Goal: Find specific page/section: Find specific page/section

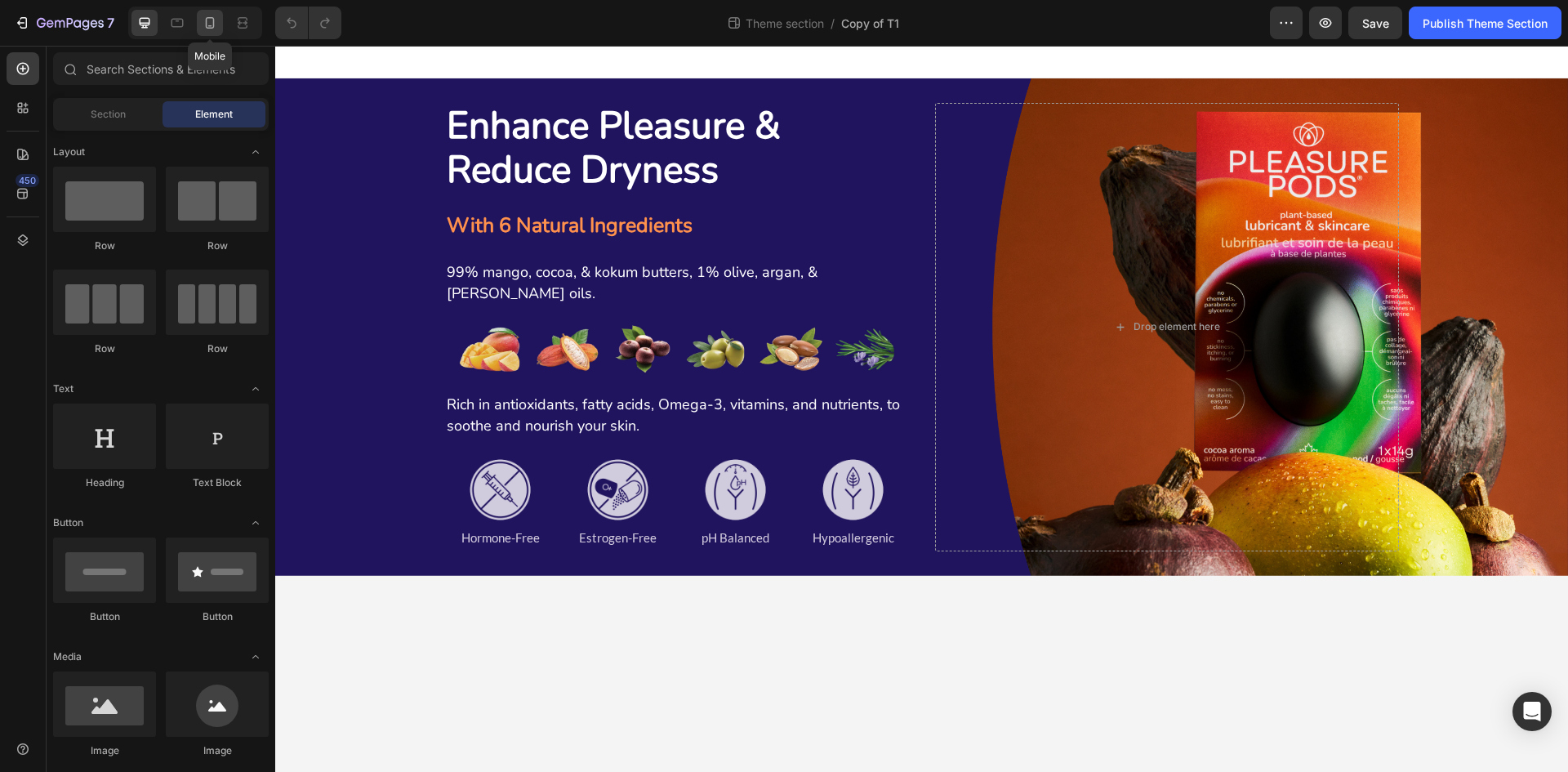
click at [207, 19] on icon at bounding box center [210, 22] width 9 height 11
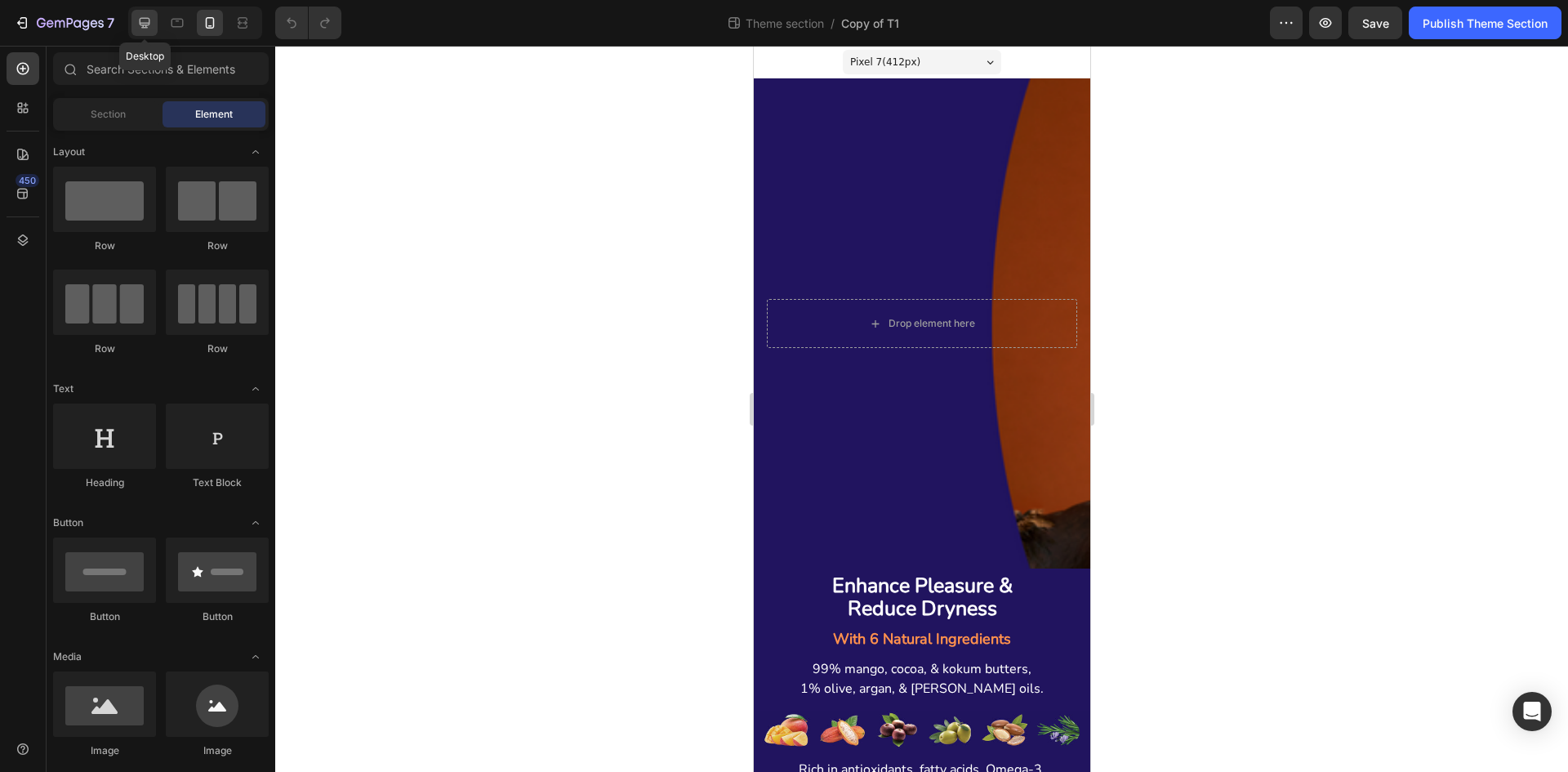
click at [133, 22] on div at bounding box center [144, 22] width 26 height 26
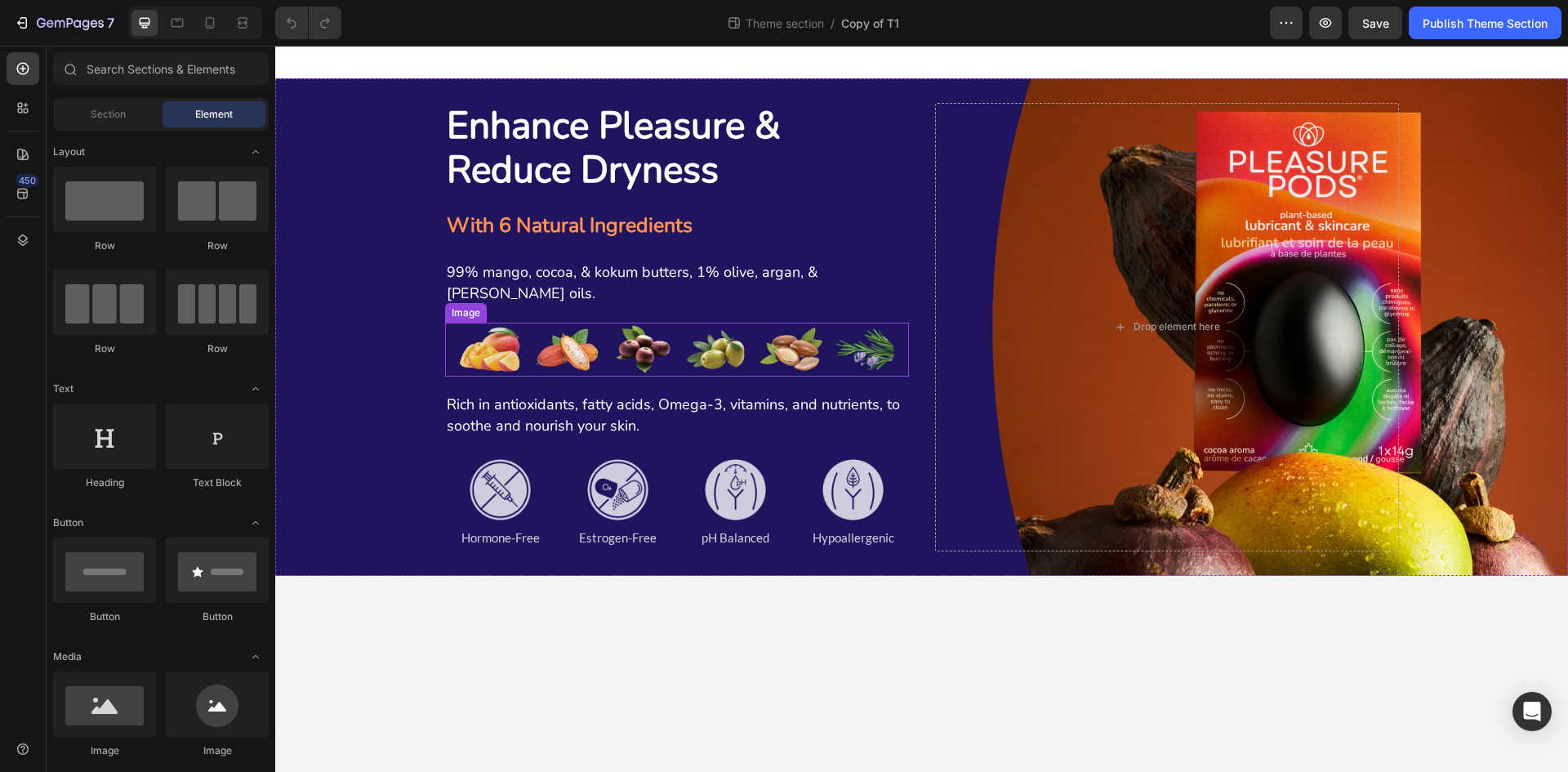
click at [587, 356] on img at bounding box center [677, 350] width 463 height 54
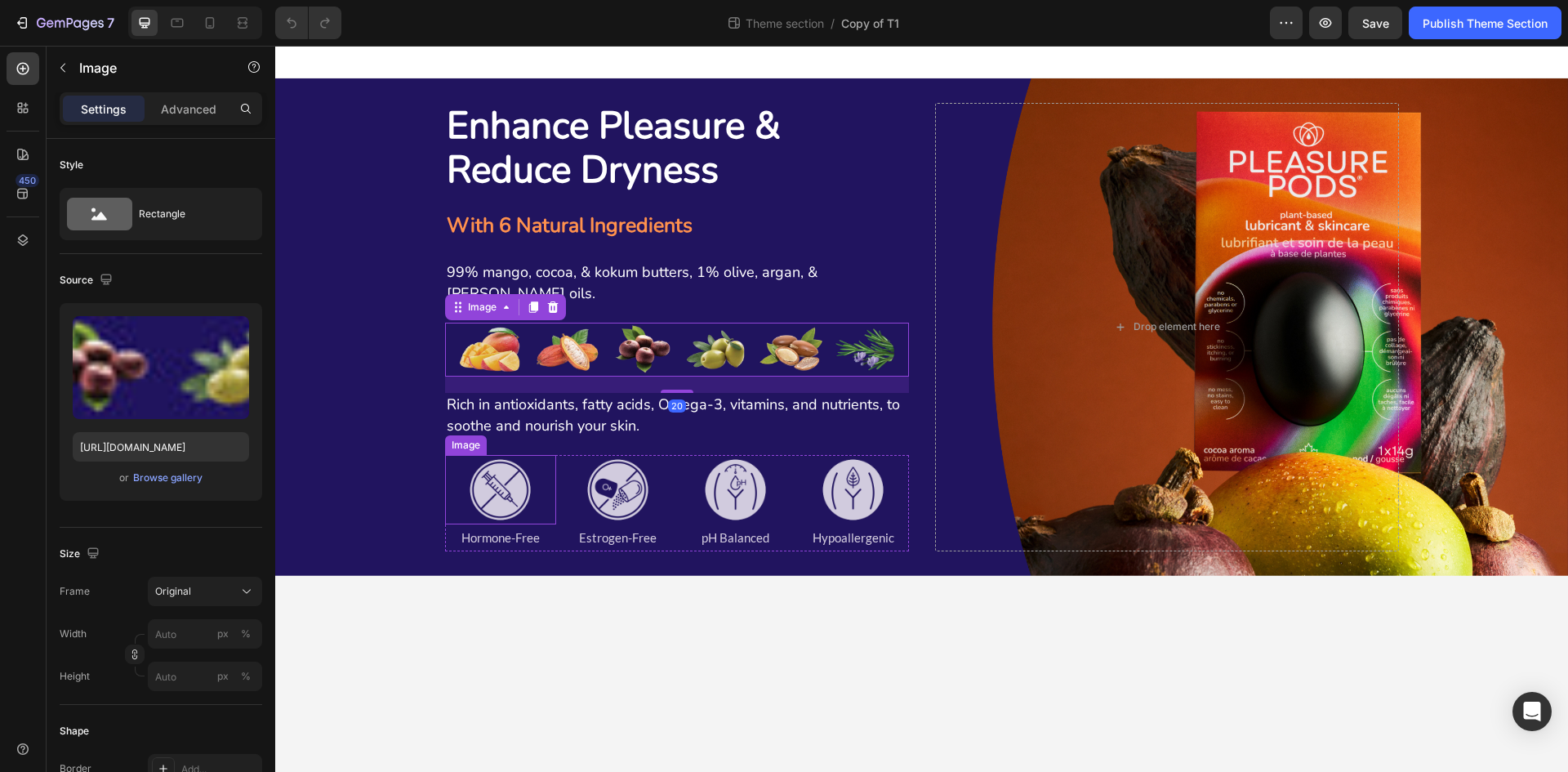
click at [499, 501] on img at bounding box center [499, 489] width 70 height 70
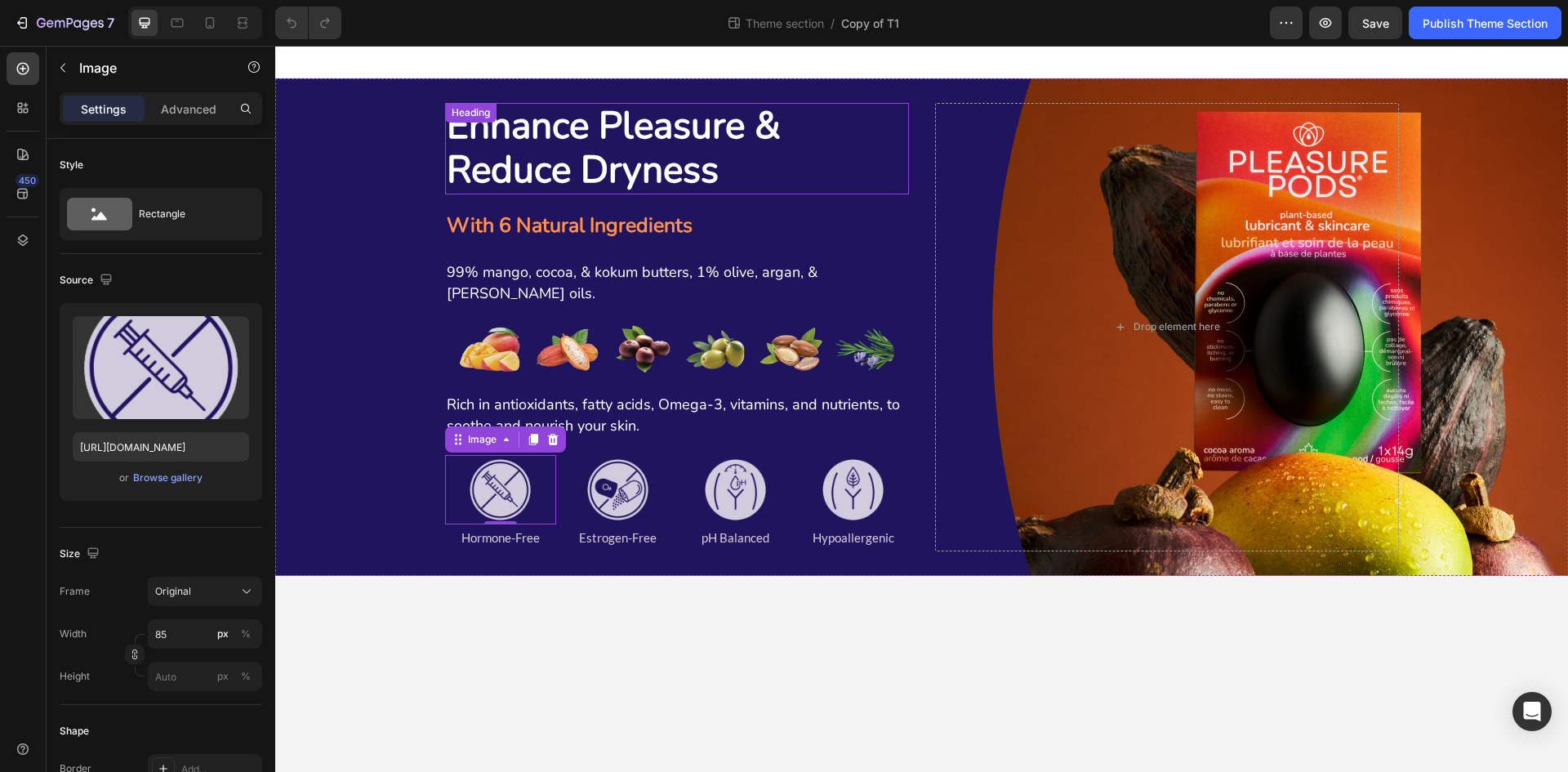
click at [578, 176] on strong "Reduce Dryness" at bounding box center [582, 169] width 272 height 52
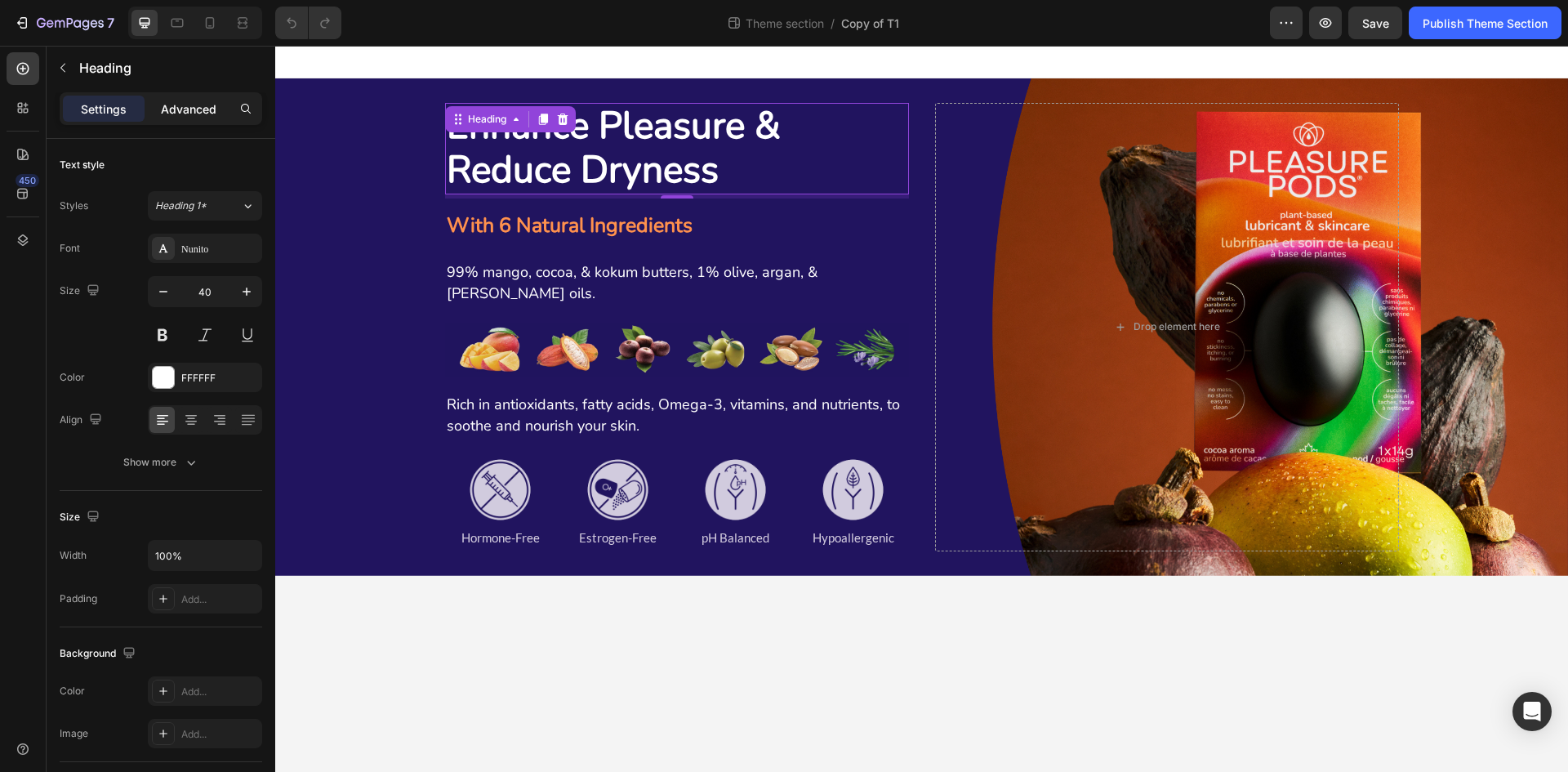
click at [185, 106] on p "Advanced" at bounding box center [188, 109] width 56 height 17
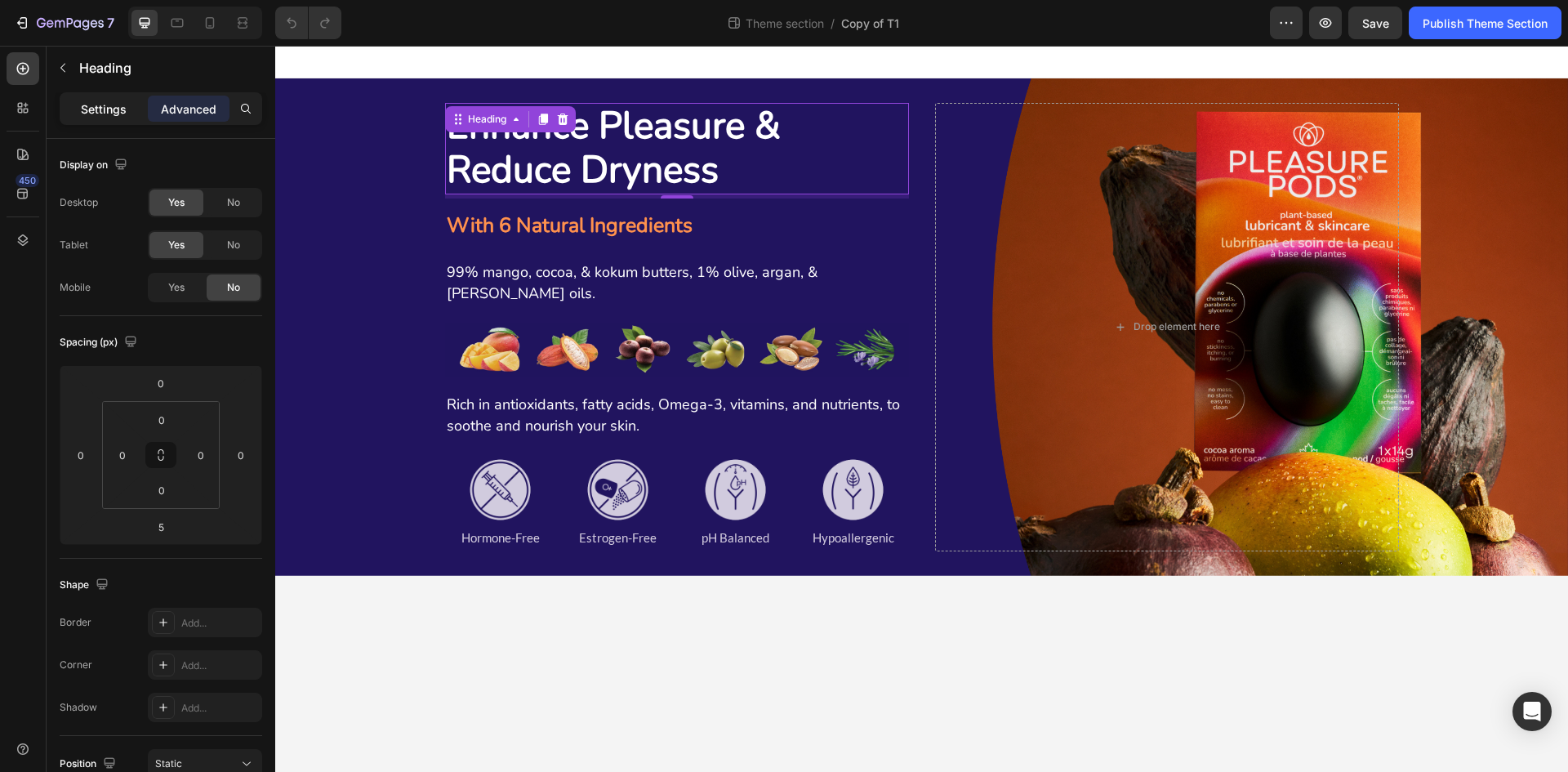
click at [88, 108] on p "Settings" at bounding box center [103, 109] width 45 height 17
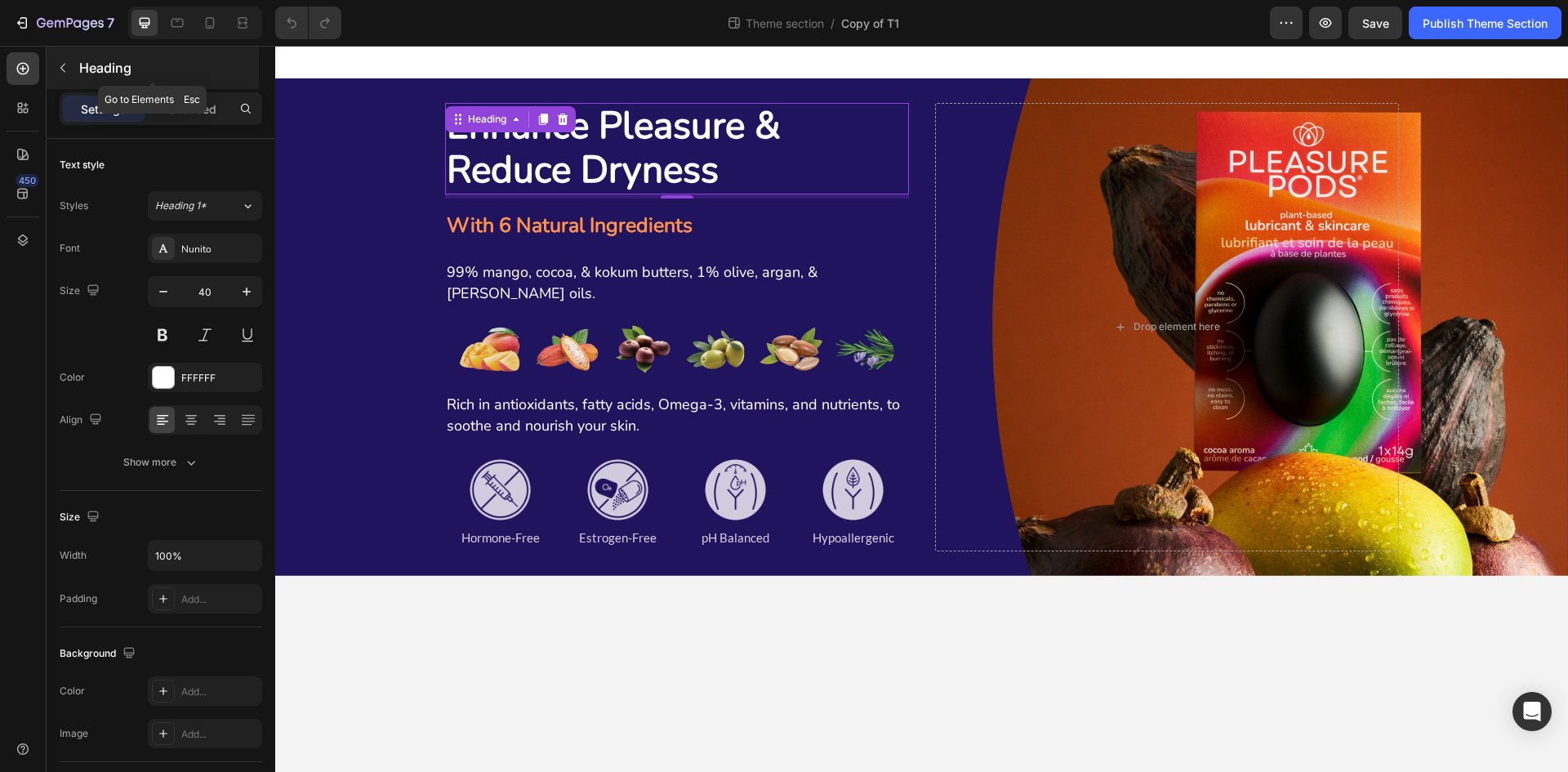
click at [65, 64] on icon "button" at bounding box center [63, 67] width 13 height 13
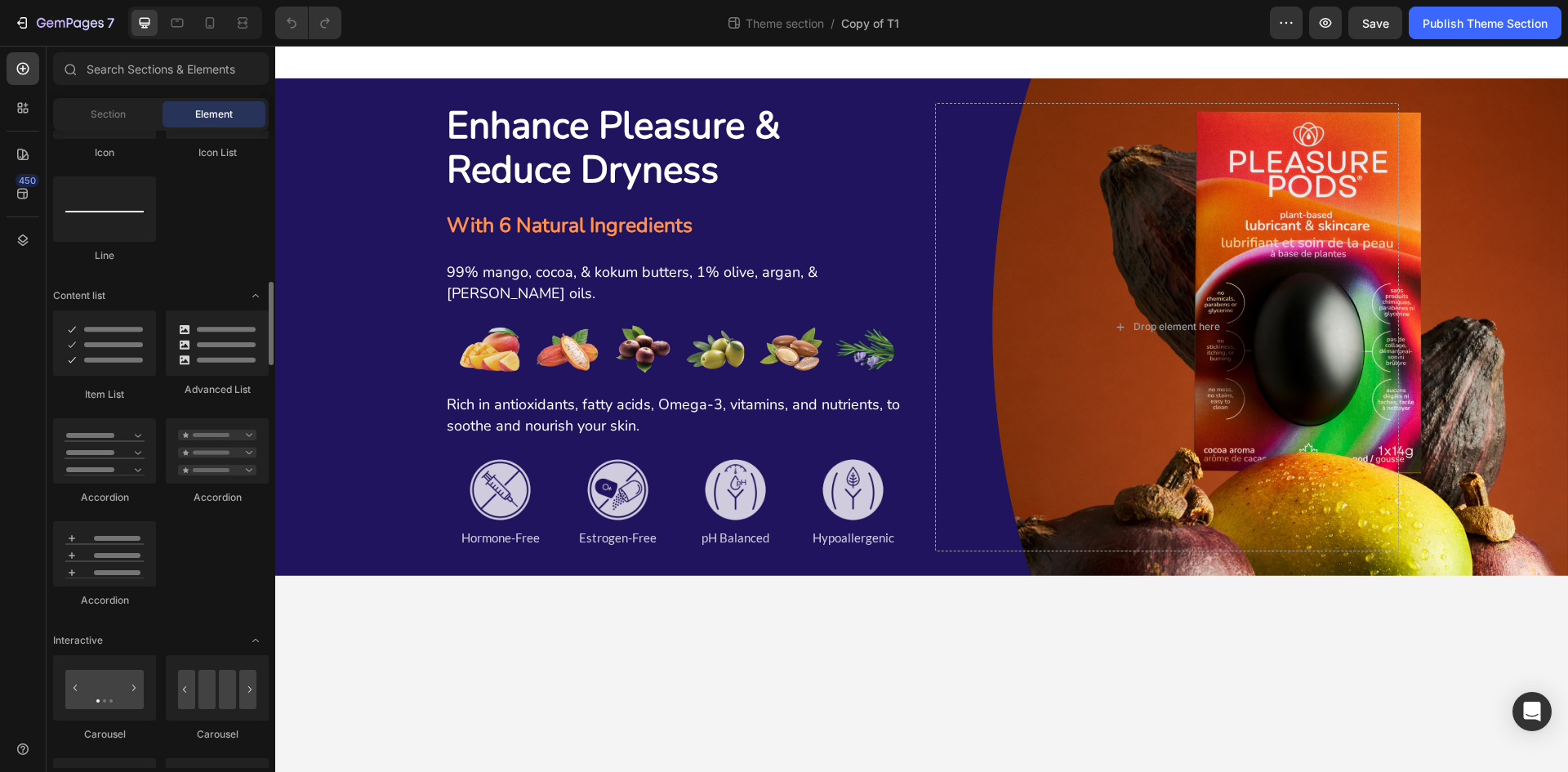
scroll to position [1389, 0]
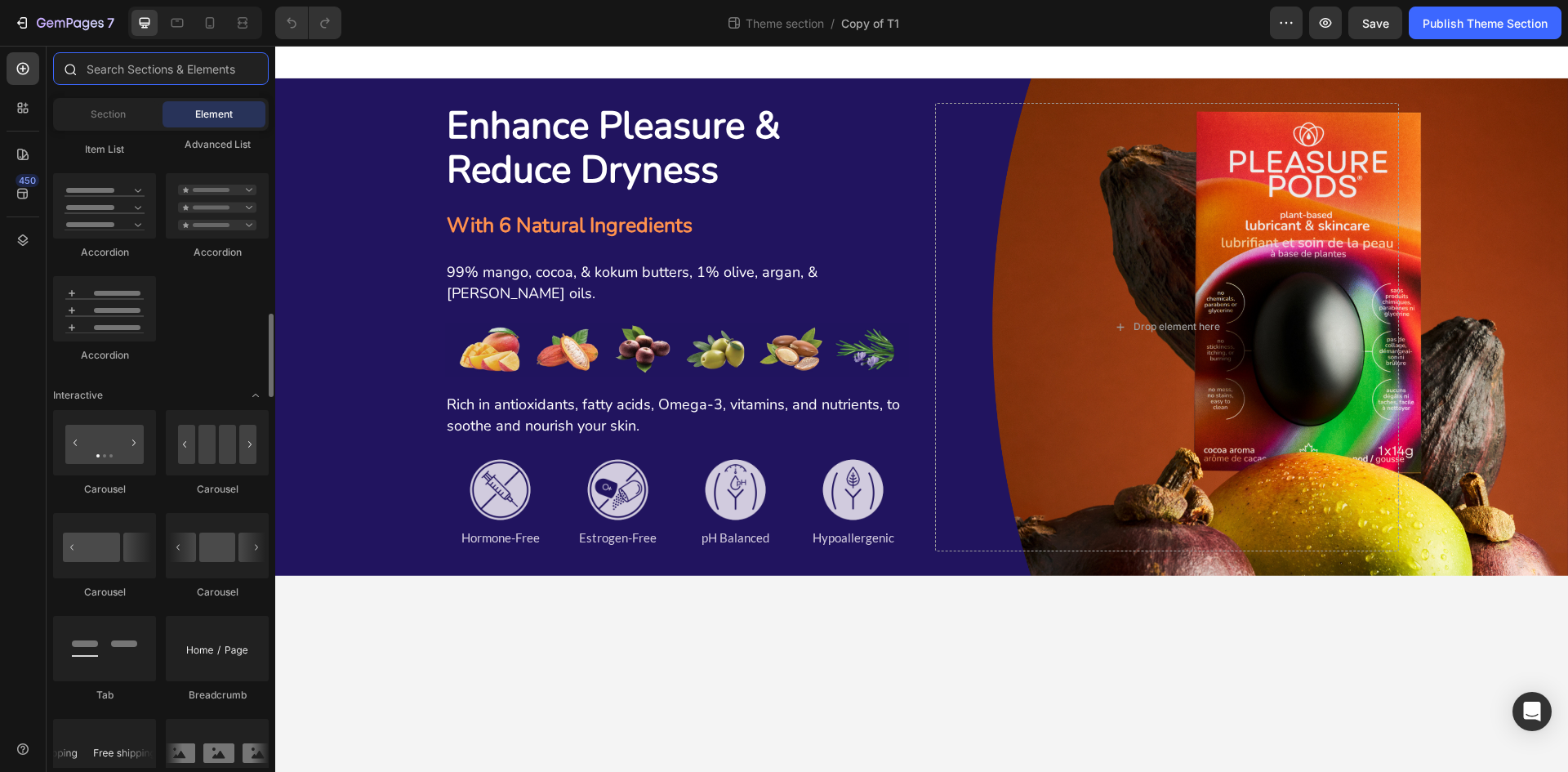
click at [137, 76] on input "text" at bounding box center [160, 69] width 215 height 33
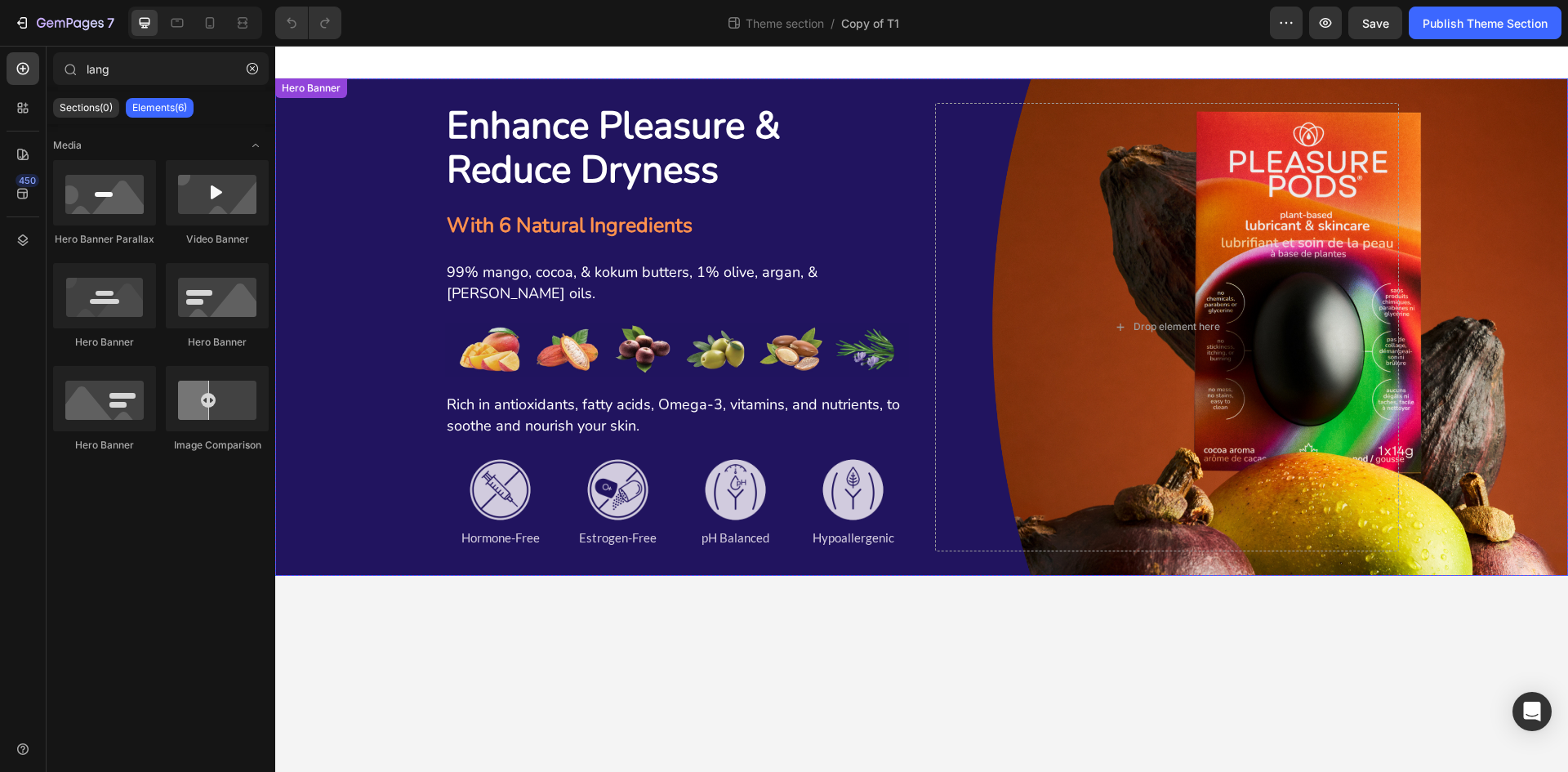
click at [354, 419] on div "Background Image" at bounding box center [922, 326] width 1293 height 497
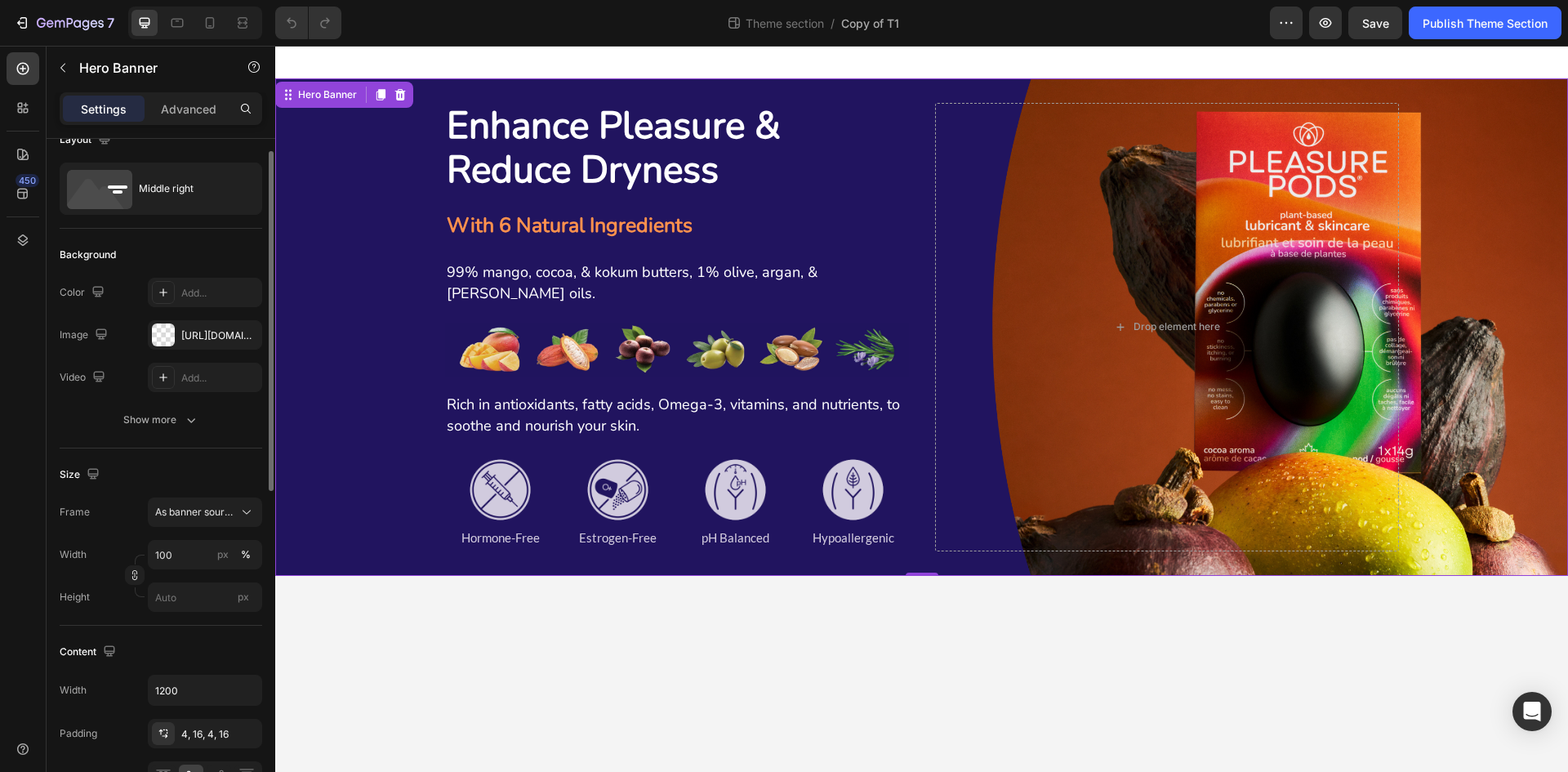
scroll to position [0, 0]
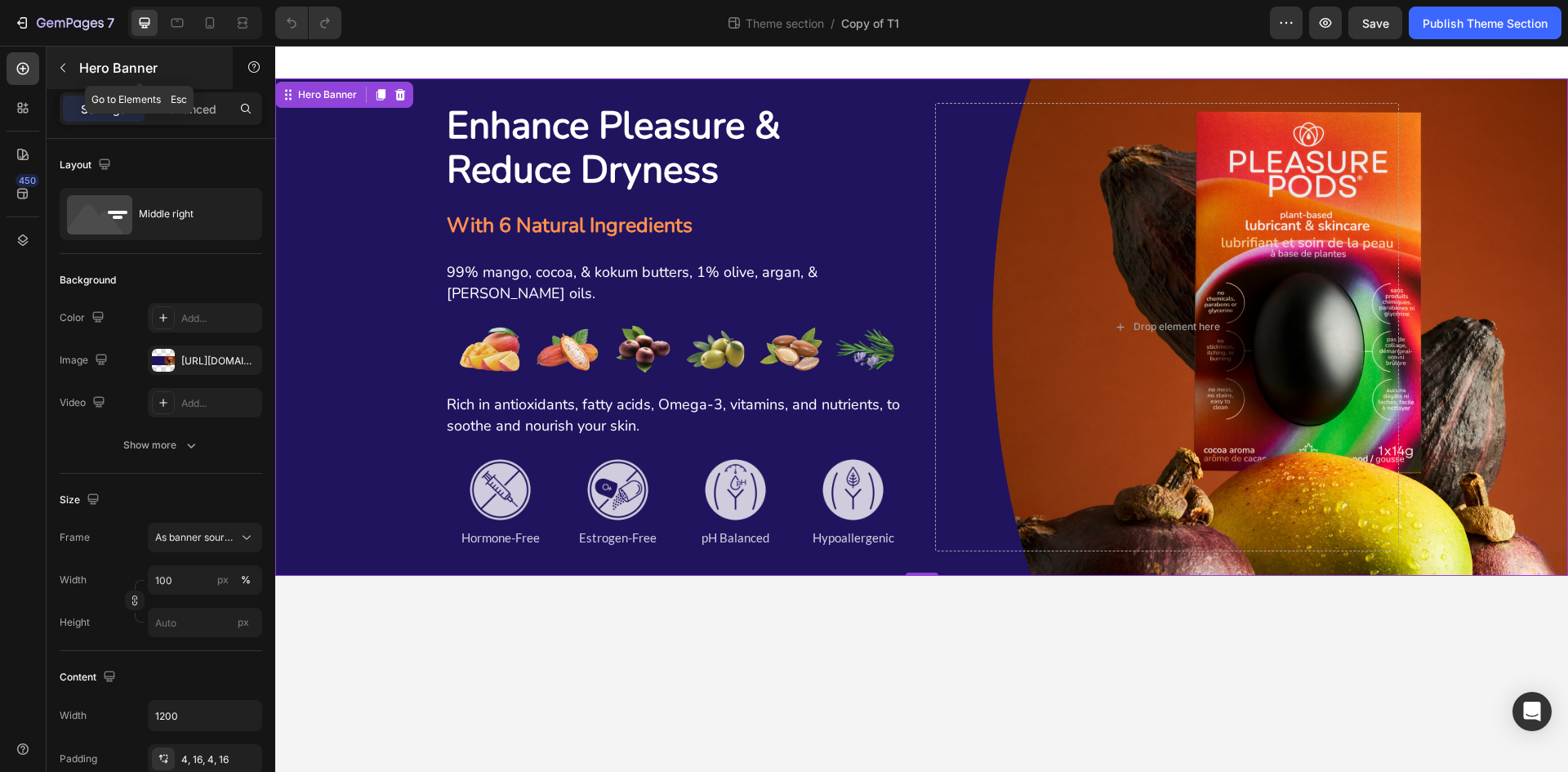
click at [70, 71] on button "button" at bounding box center [63, 68] width 26 height 26
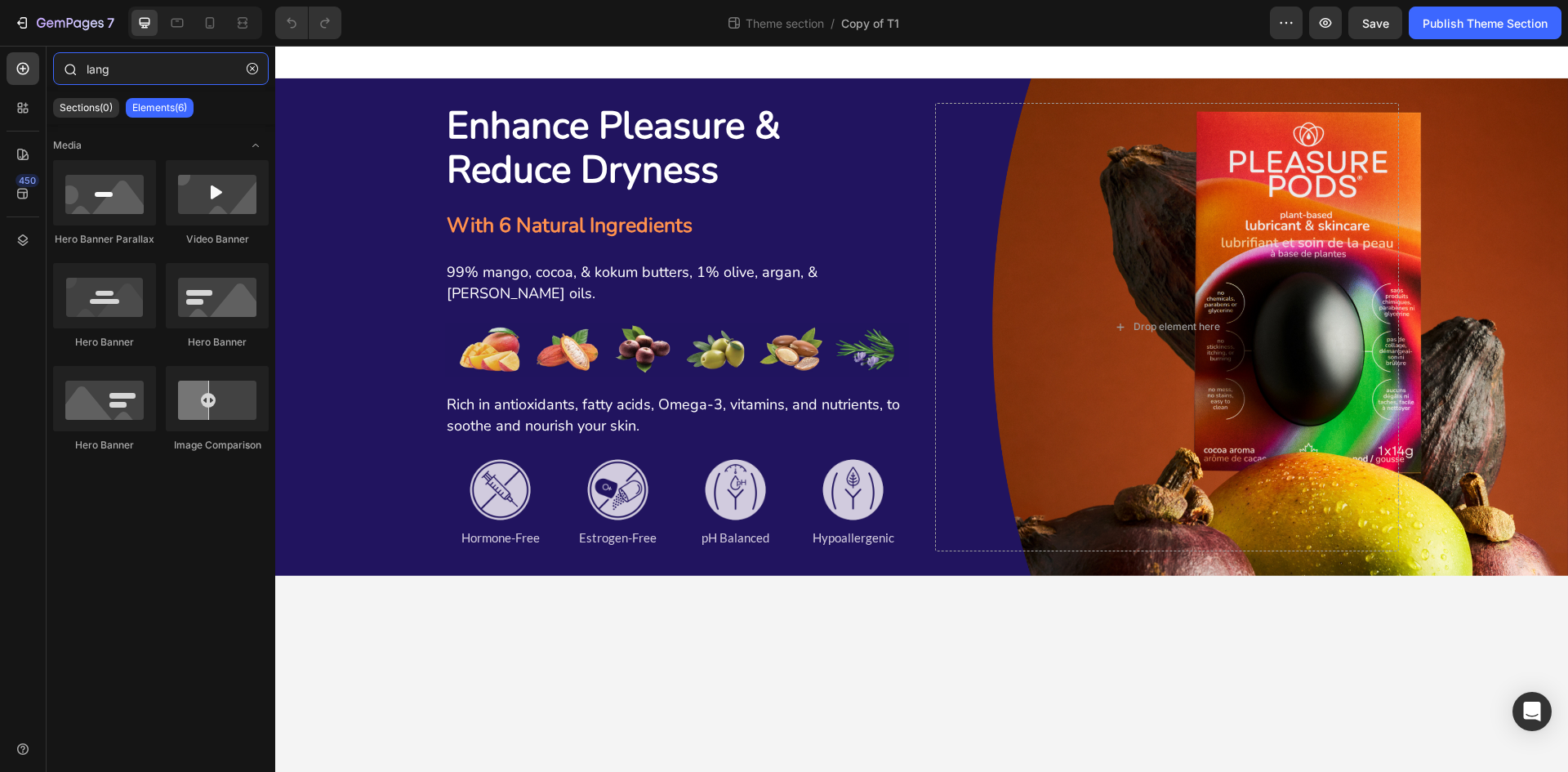
click at [133, 79] on input "lang" at bounding box center [160, 69] width 215 height 33
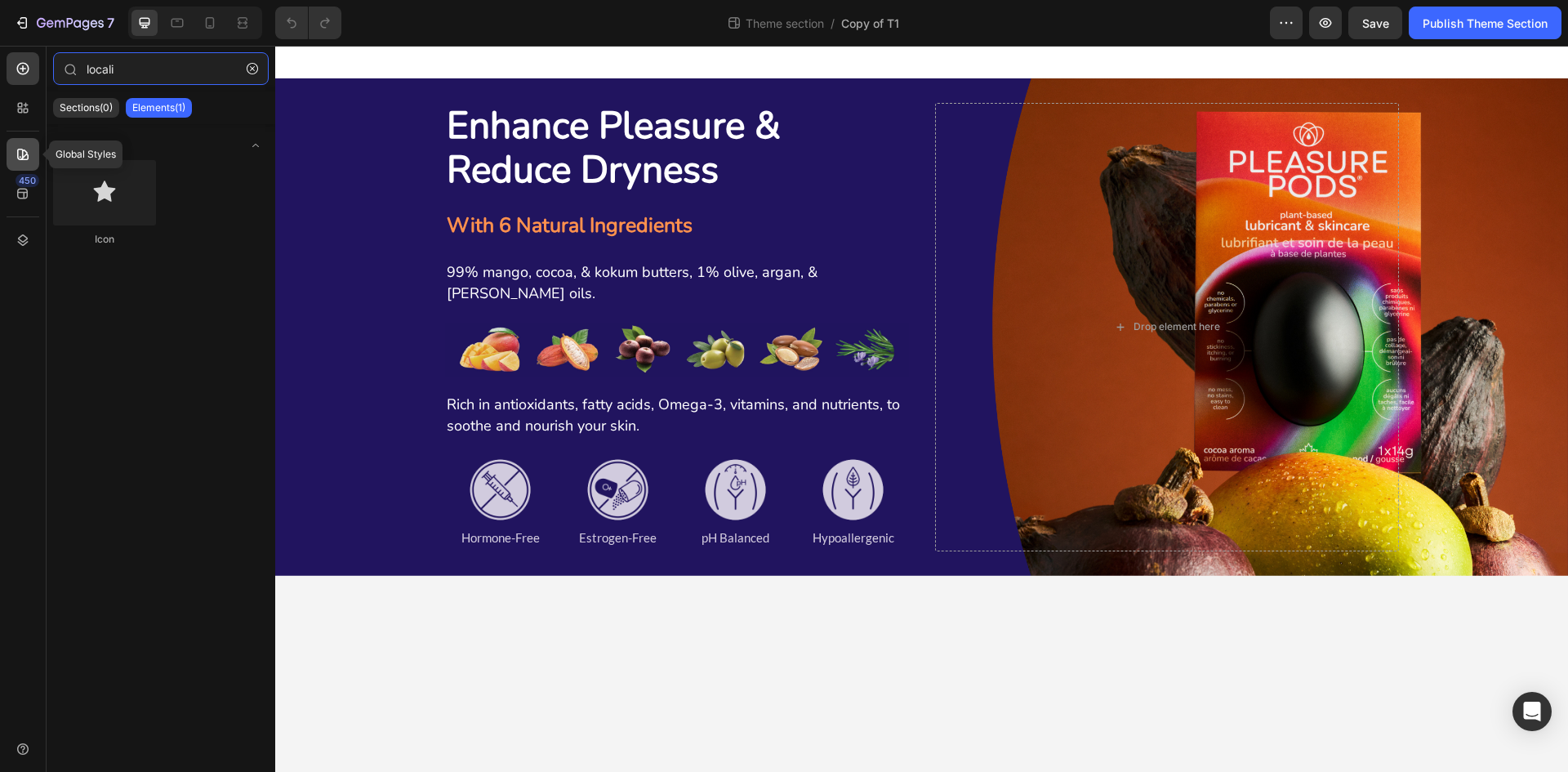
type input "locali"
click at [17, 158] on icon at bounding box center [22, 154] width 16 height 16
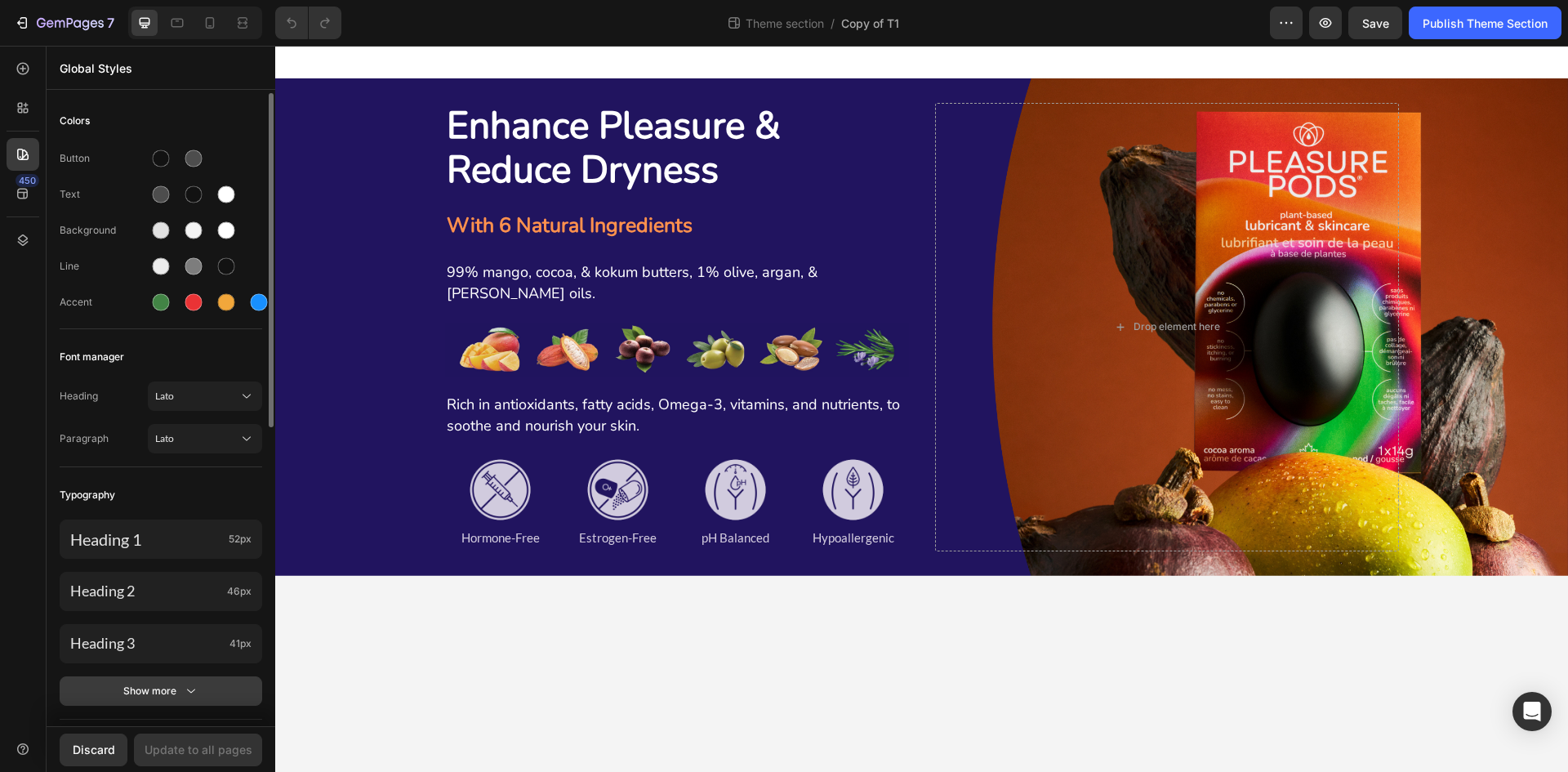
scroll to position [163, 0]
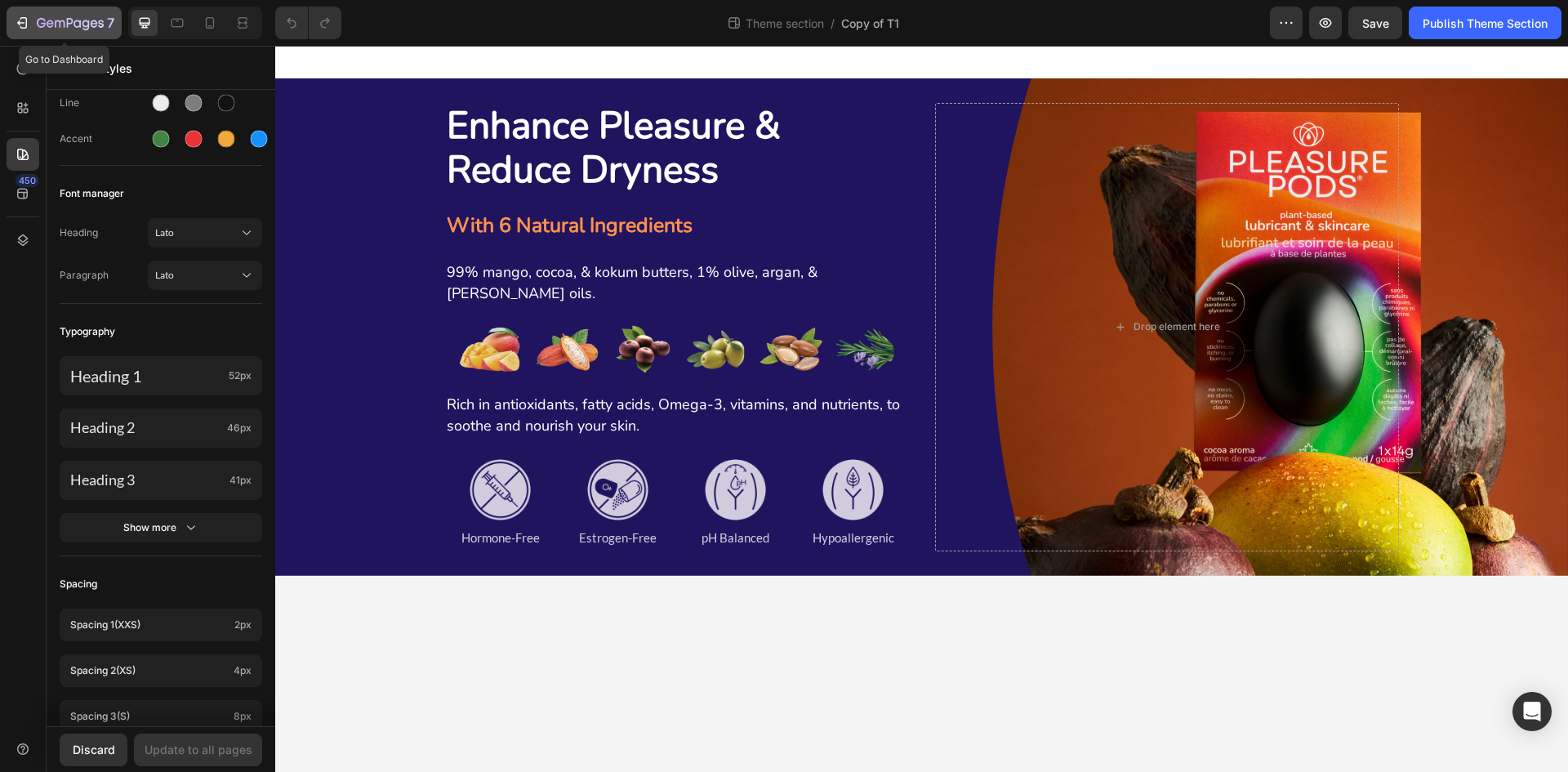
click at [55, 23] on icon "button" at bounding box center [59, 24] width 9 height 8
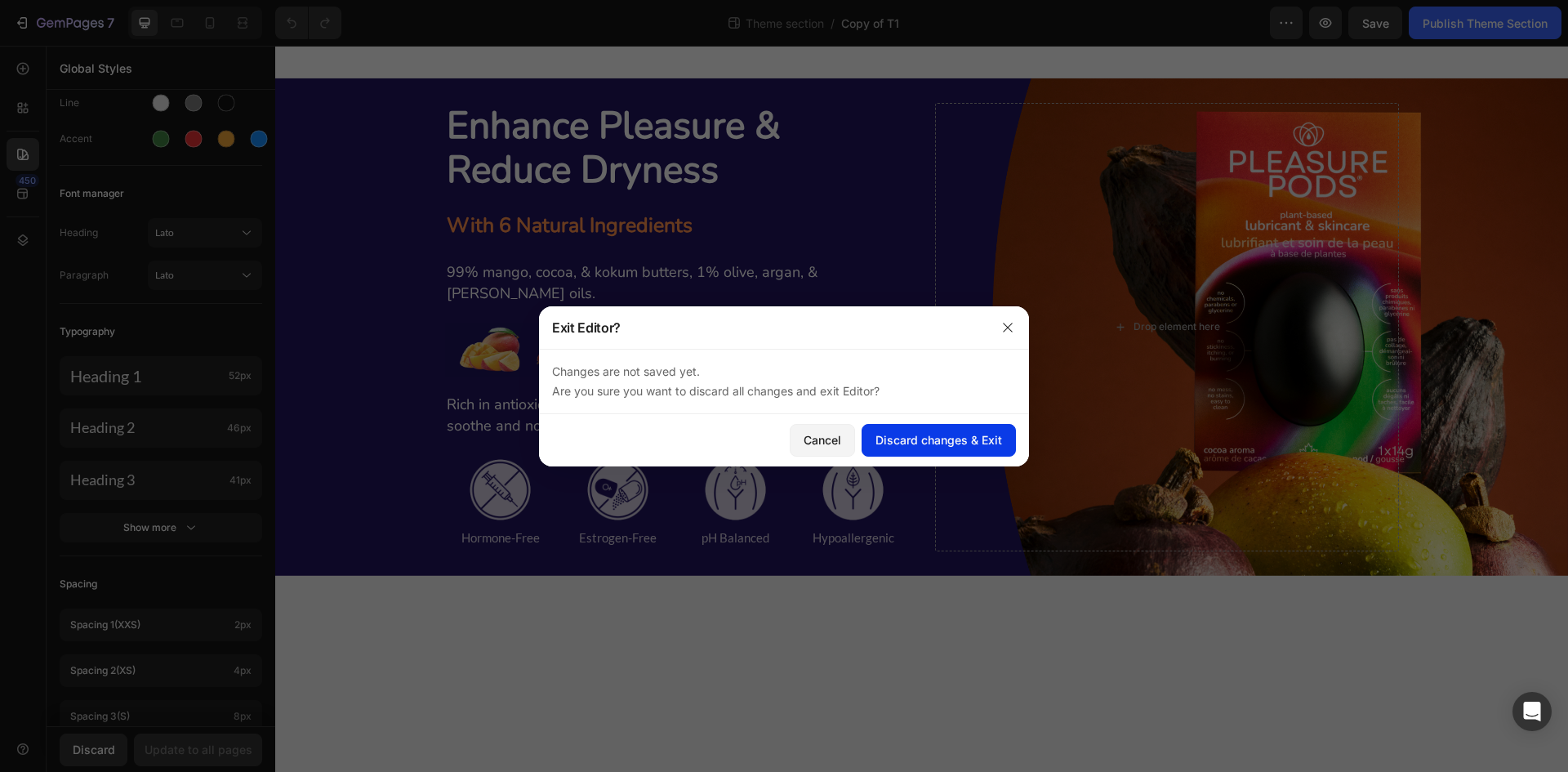
click at [893, 448] on button "Discard changes & Exit" at bounding box center [939, 441] width 154 height 33
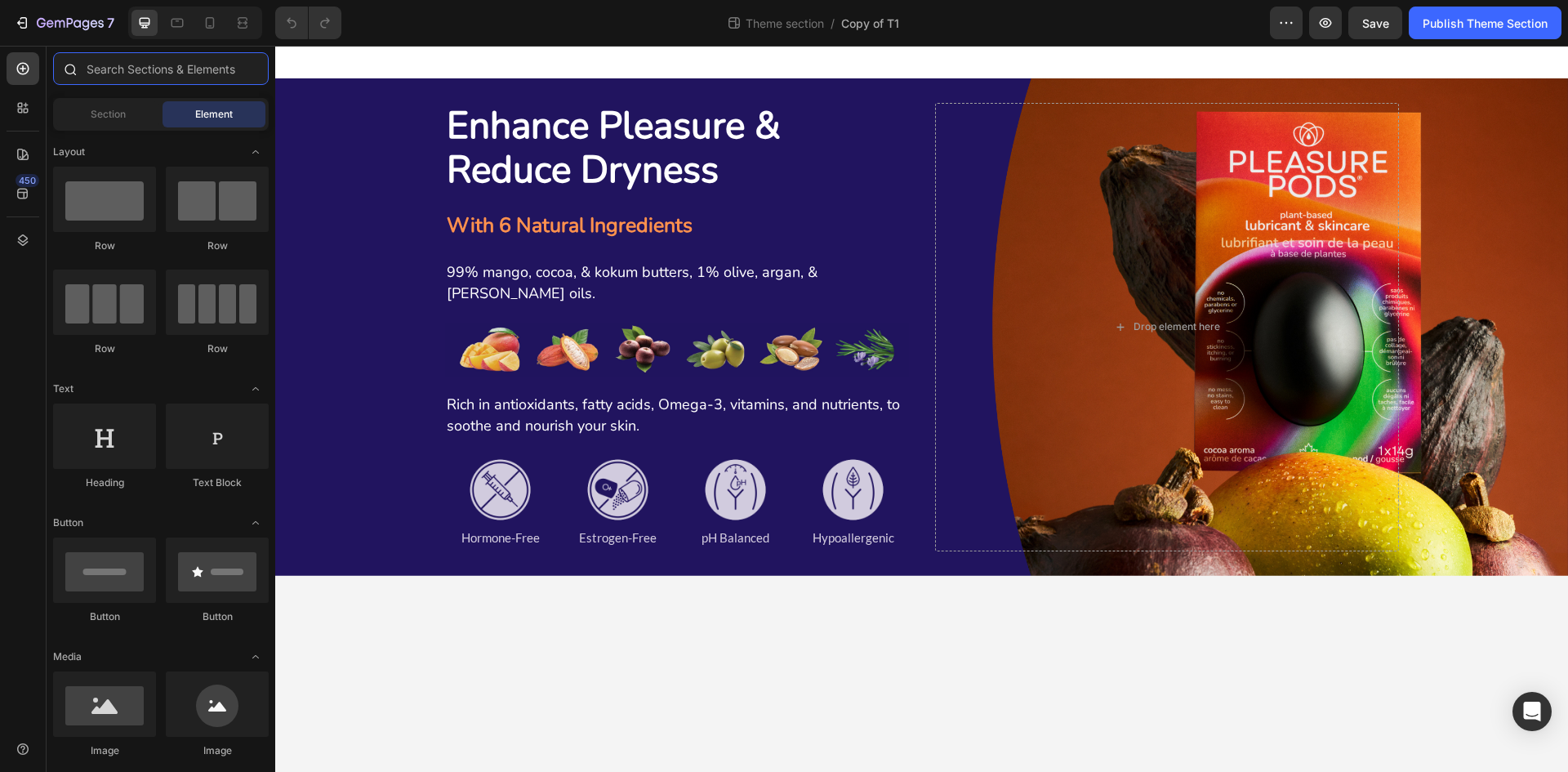
click at [136, 79] on input "text" at bounding box center [160, 69] width 215 height 33
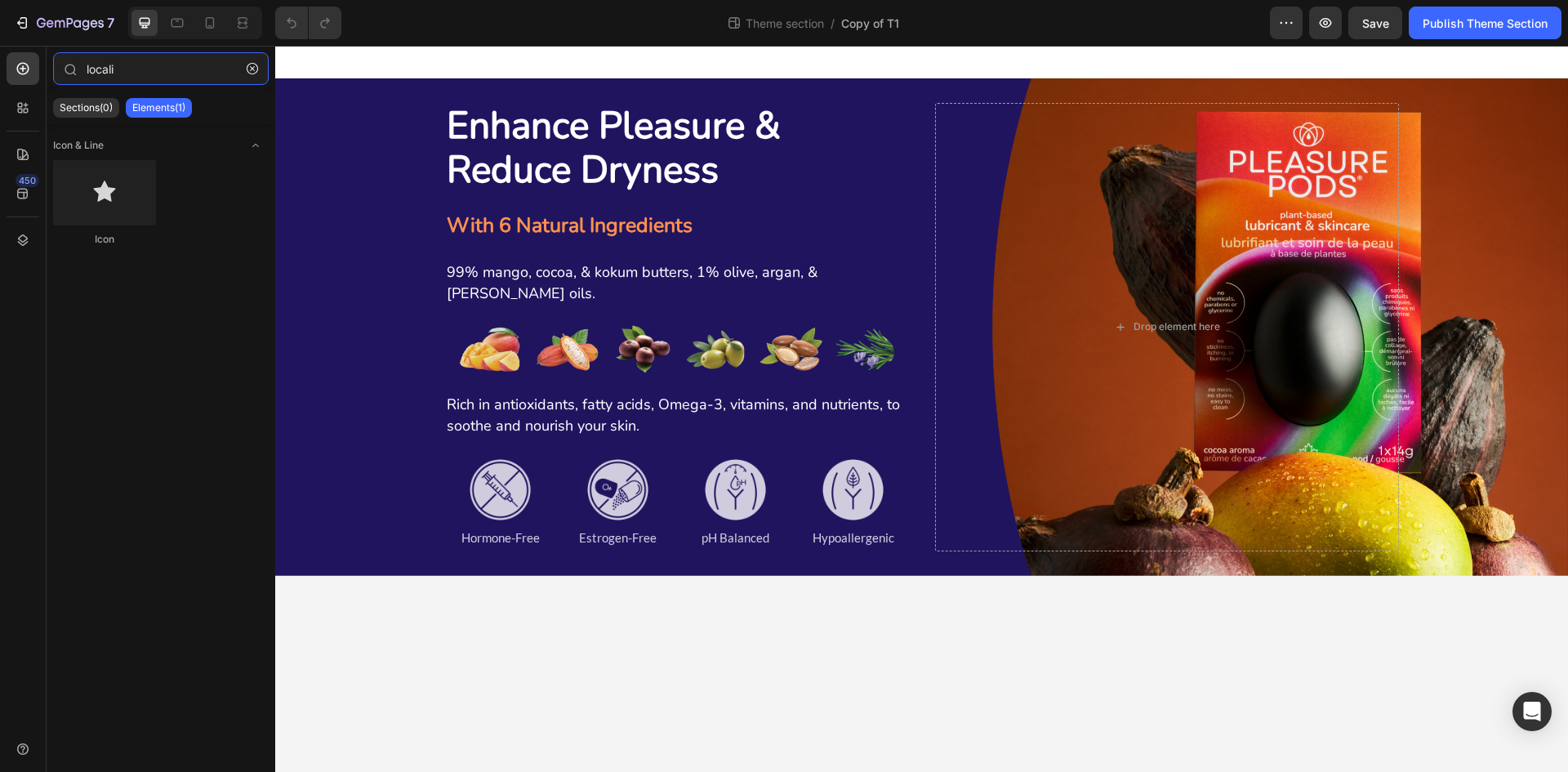
type input "locali"
click at [160, 112] on p "Elements(1)" at bounding box center [159, 107] width 53 height 13
click at [86, 104] on p "Sections(0)" at bounding box center [86, 107] width 53 height 13
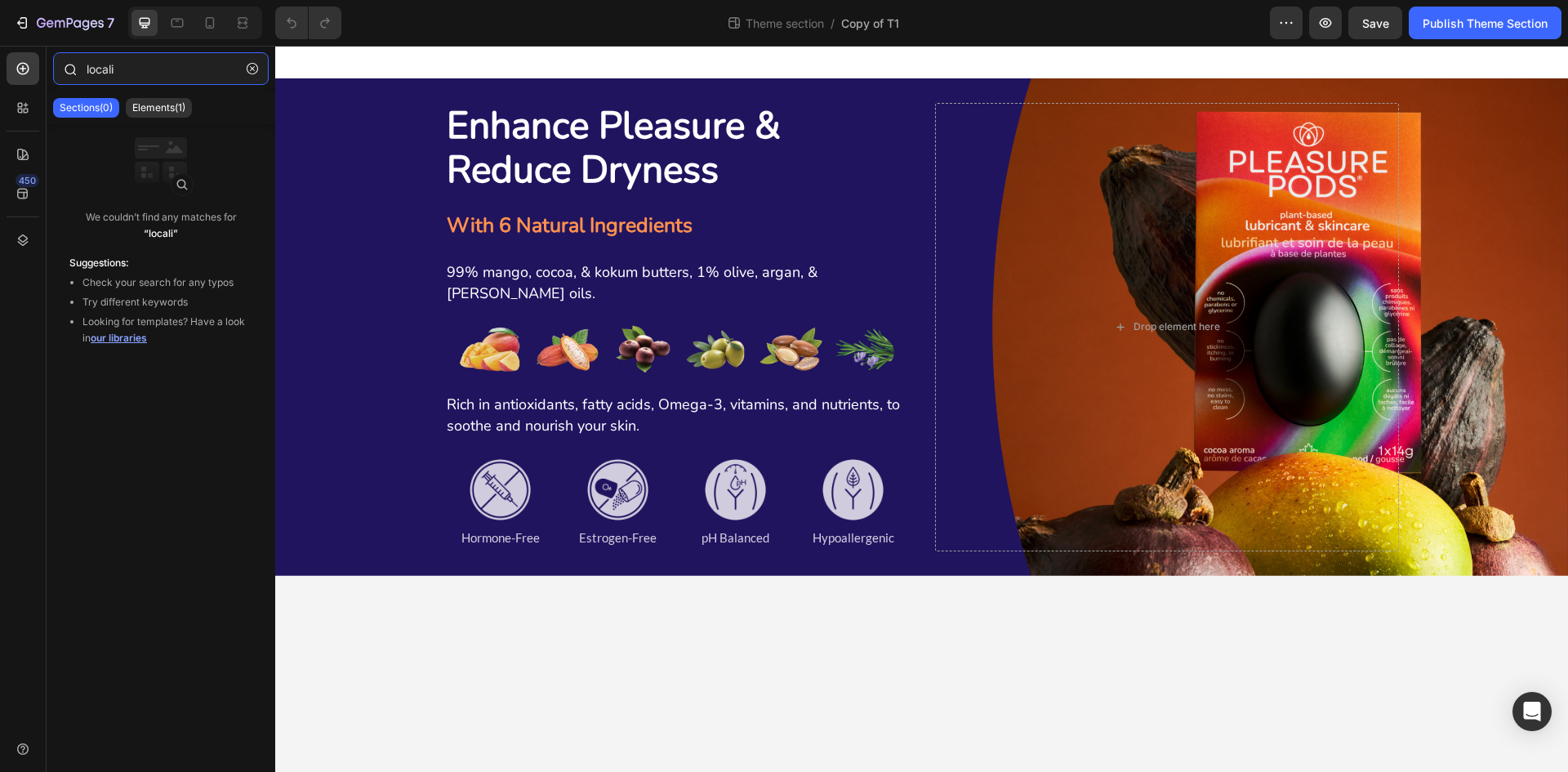
click at [138, 74] on input "locali" at bounding box center [160, 69] width 215 height 33
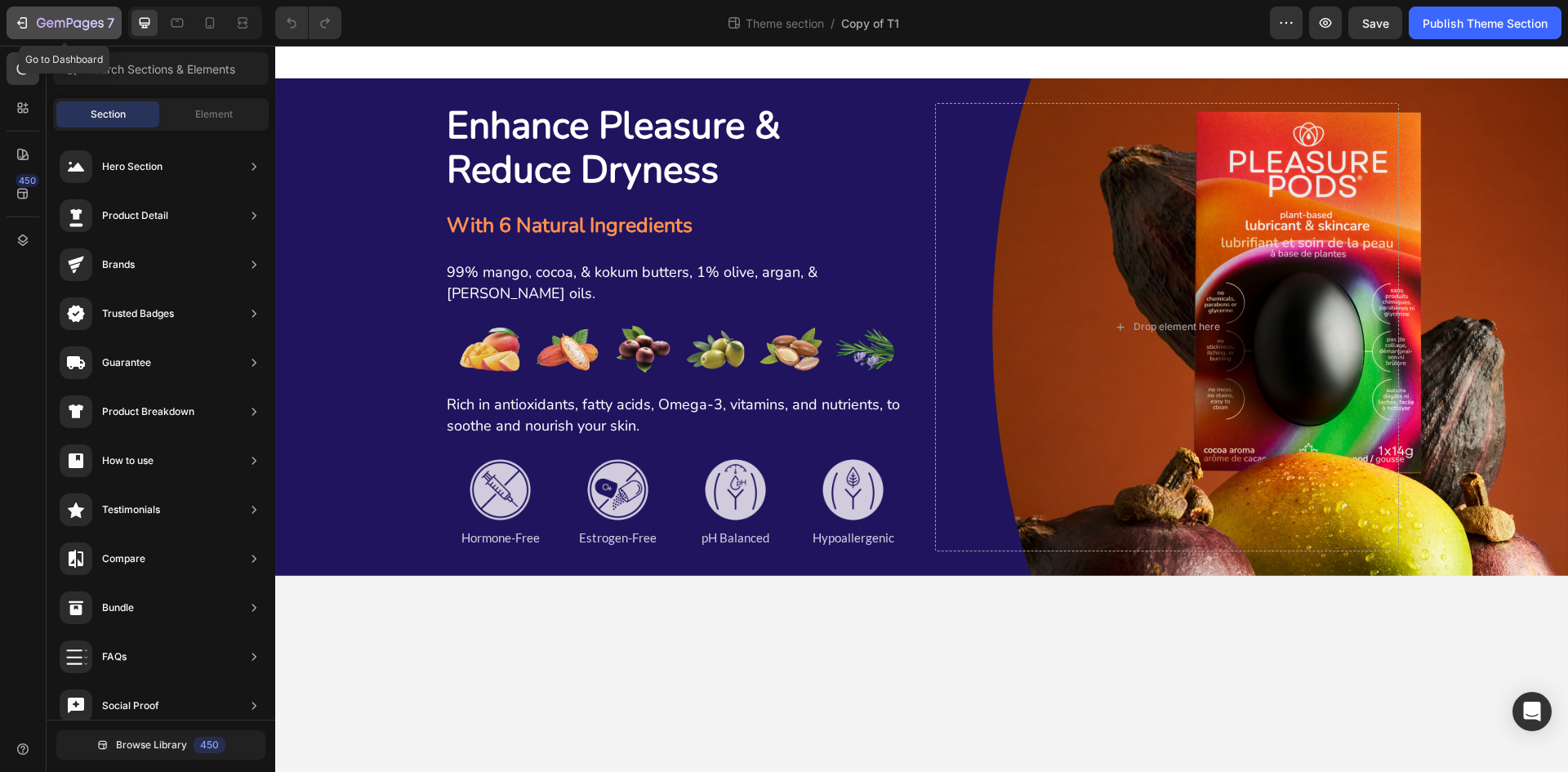
click at [21, 21] on icon "button" at bounding box center [21, 22] width 16 height 16
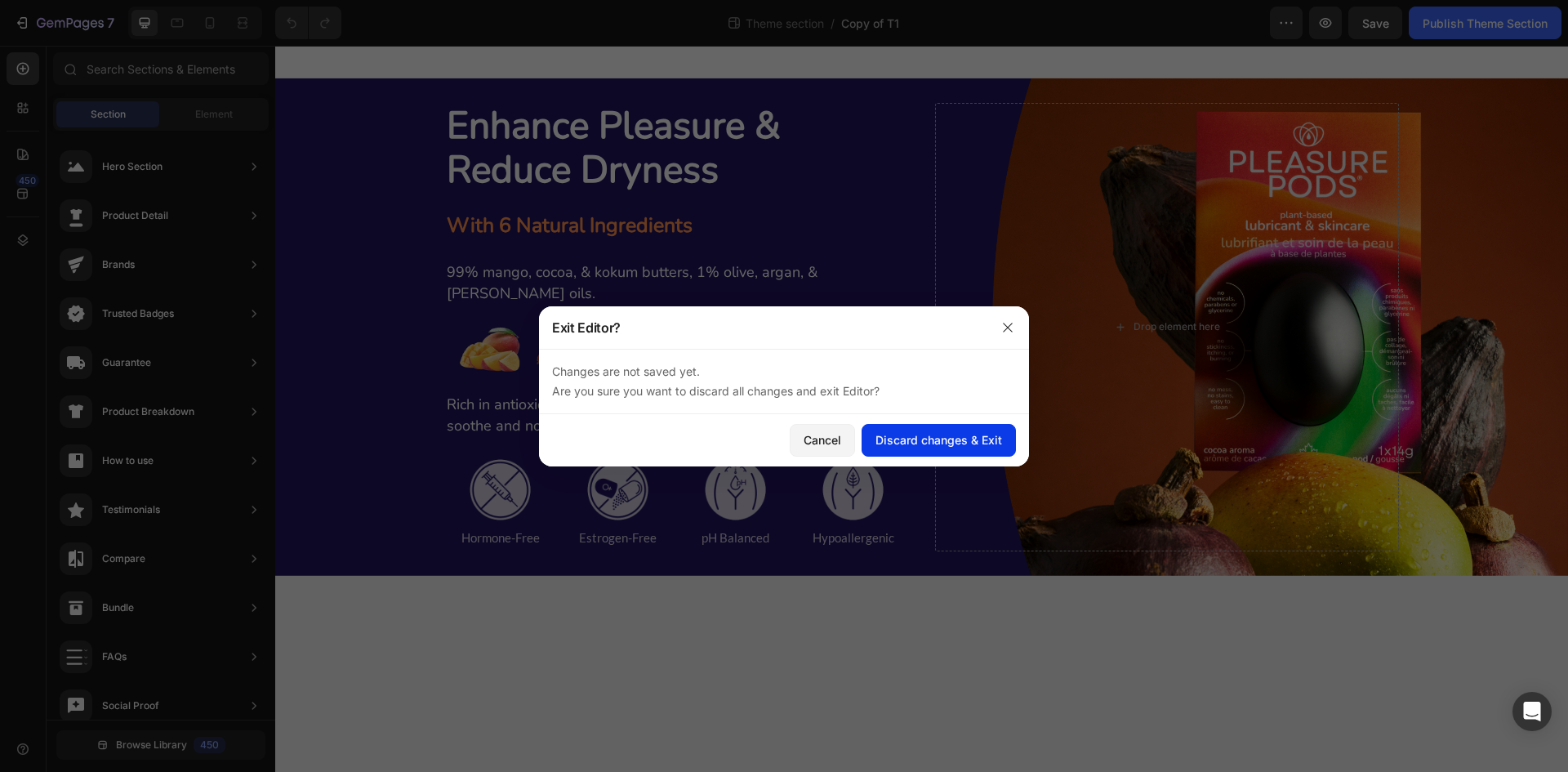
click at [940, 442] on div "Discard changes & Exit" at bounding box center [938, 440] width 126 height 17
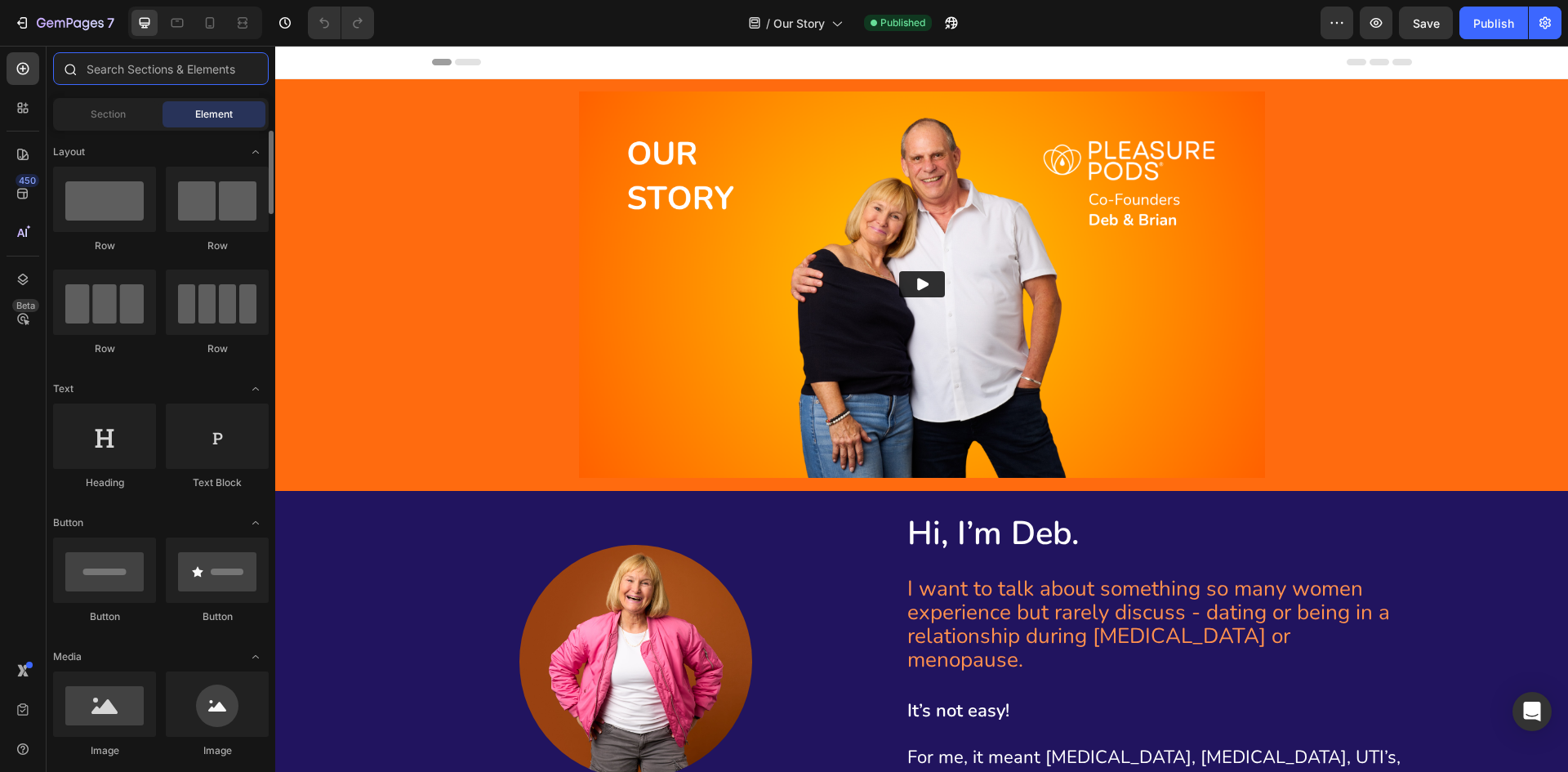
click at [121, 75] on input "text" at bounding box center [160, 69] width 215 height 33
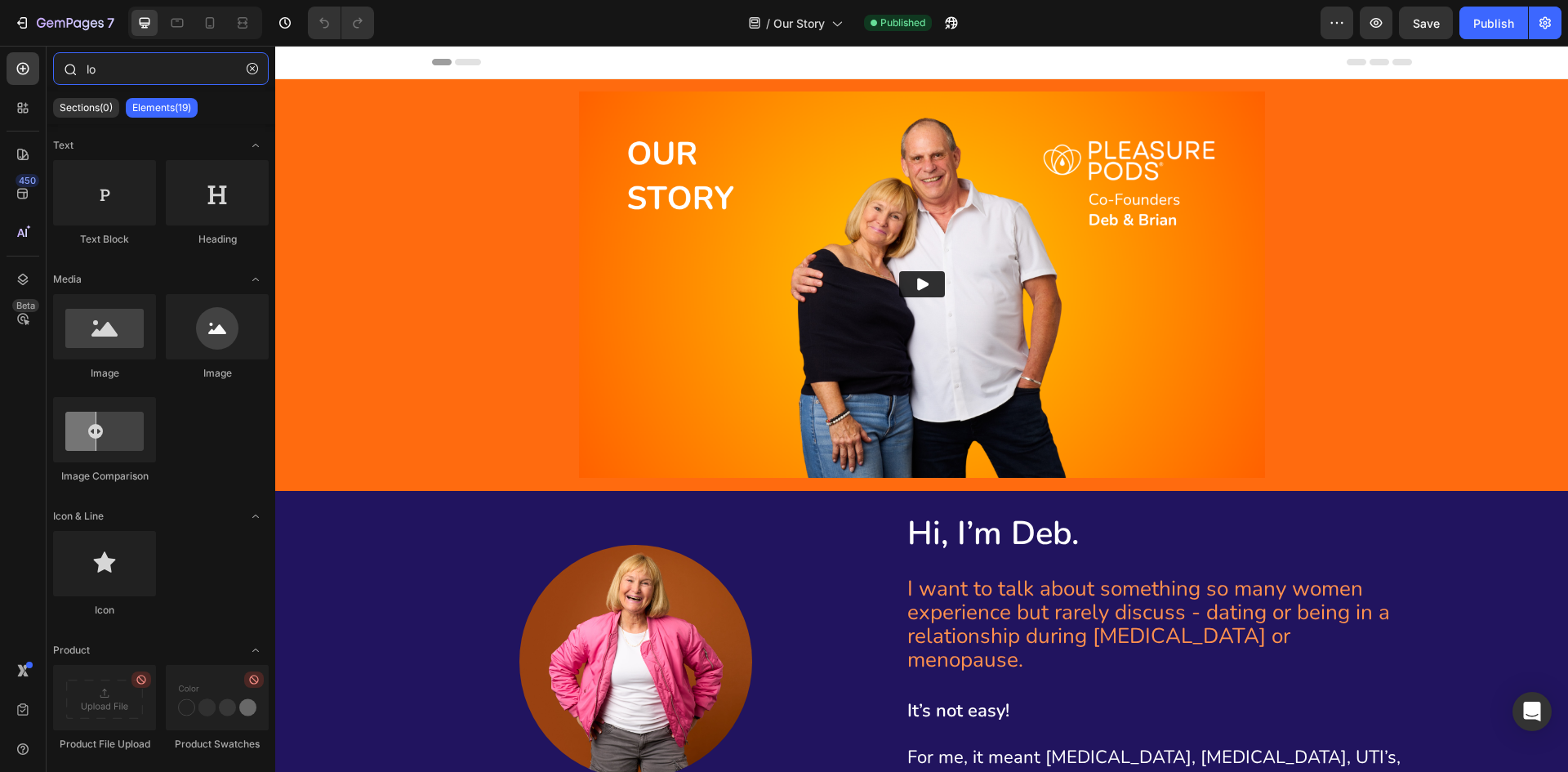
type input "l"
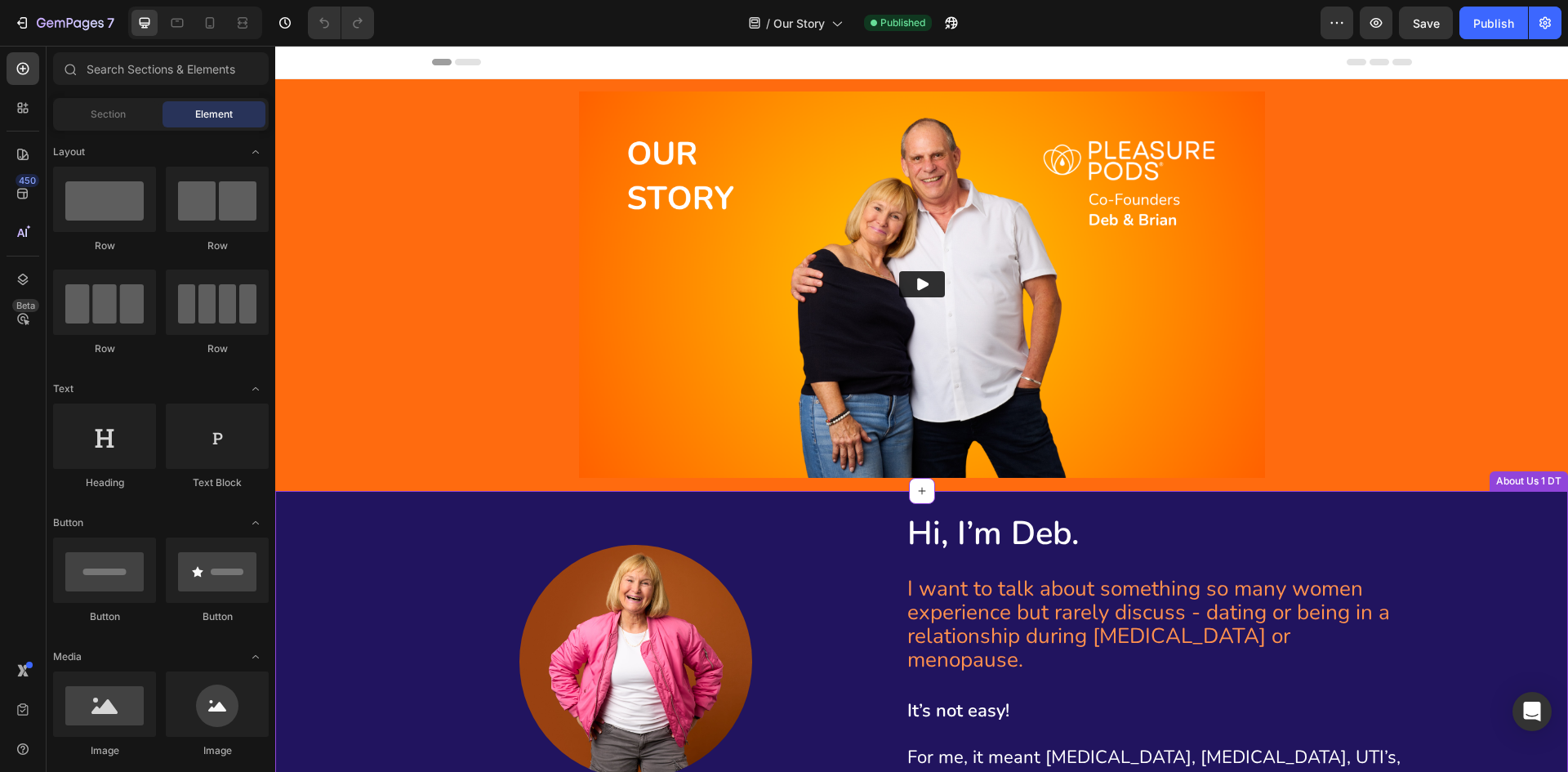
click at [617, 550] on img at bounding box center [636, 662] width 233 height 234
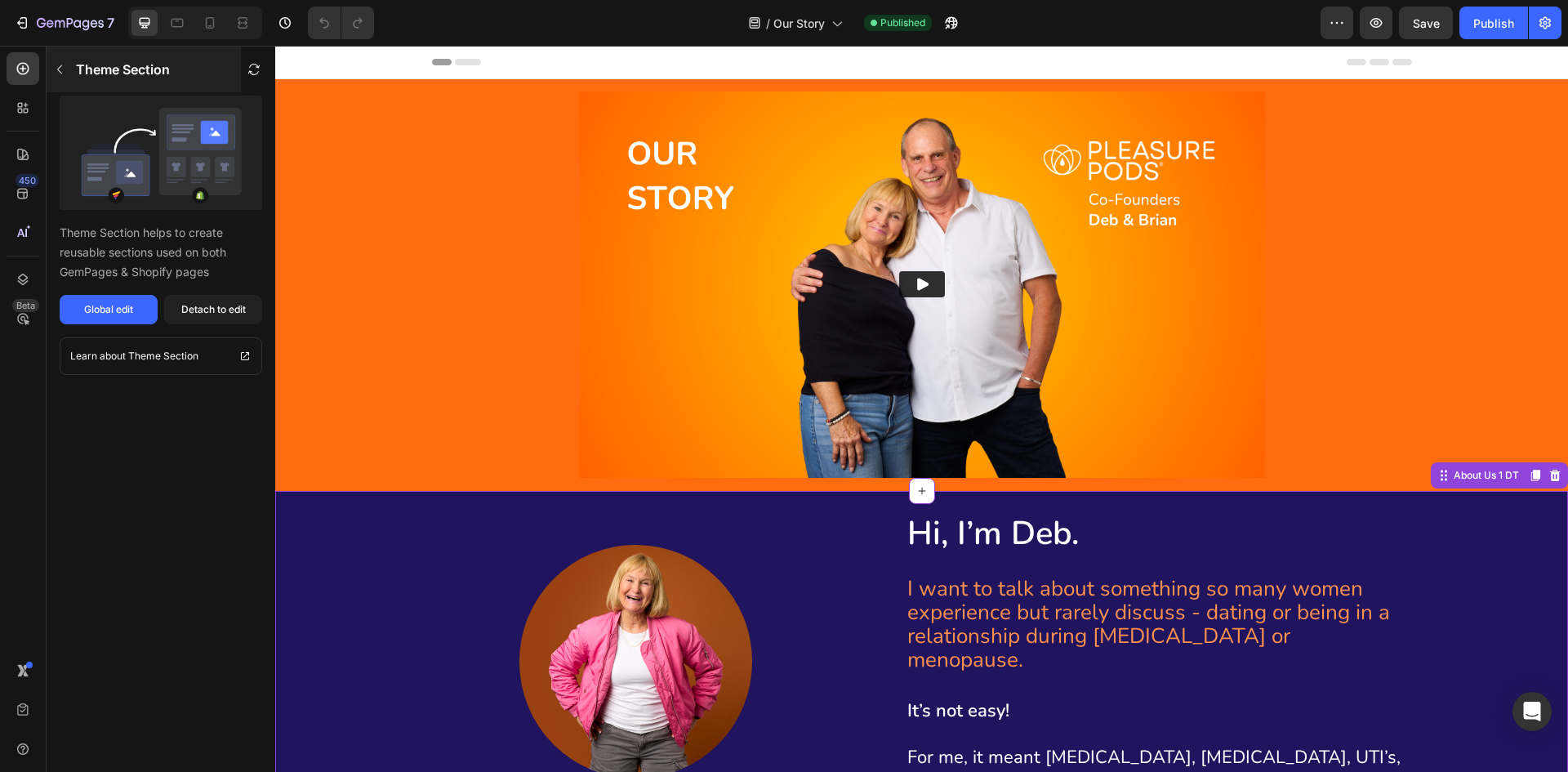
click at [62, 68] on icon "button" at bounding box center [59, 69] width 13 height 13
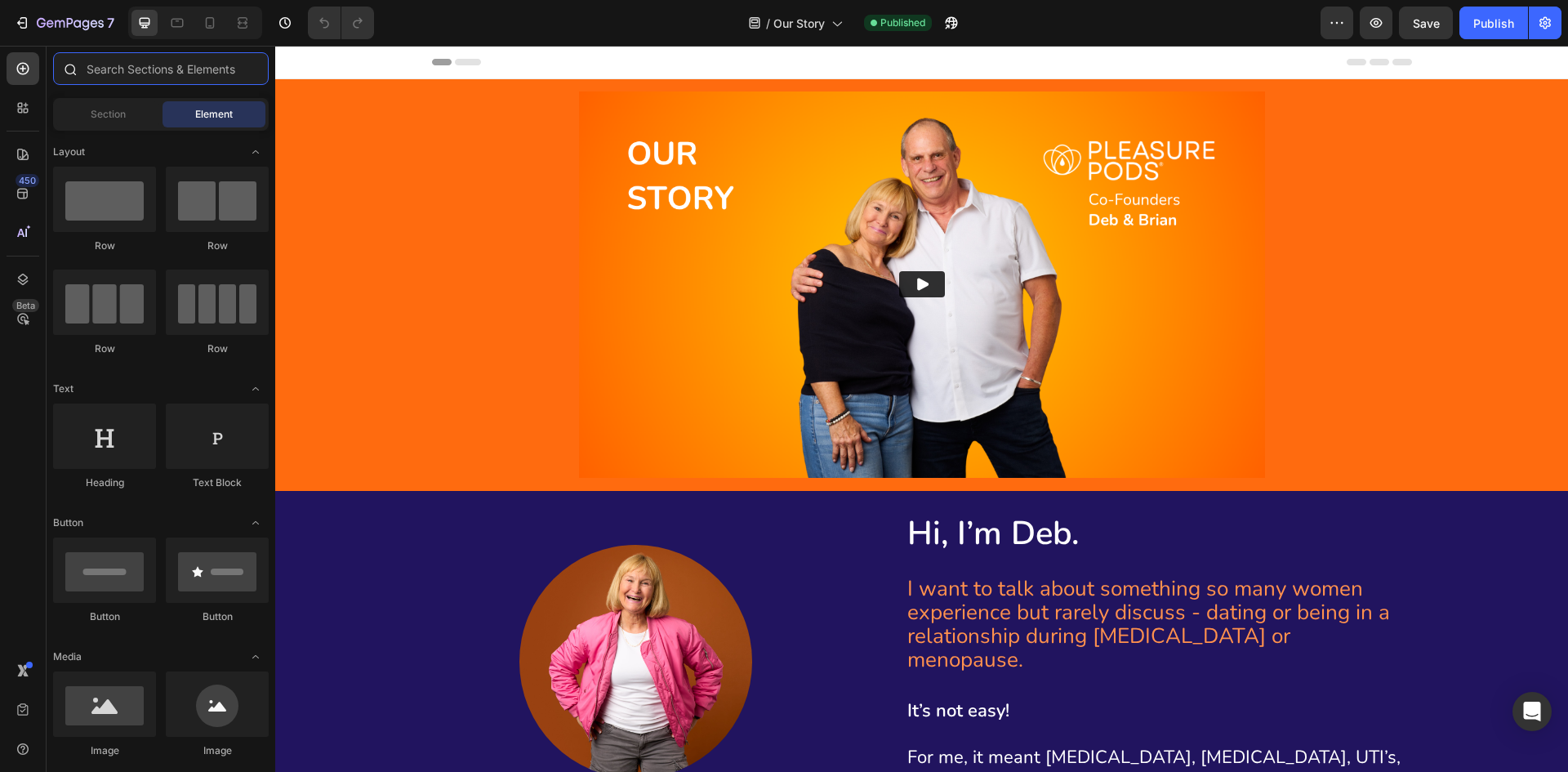
click at [126, 65] on input "text" at bounding box center [160, 69] width 215 height 33
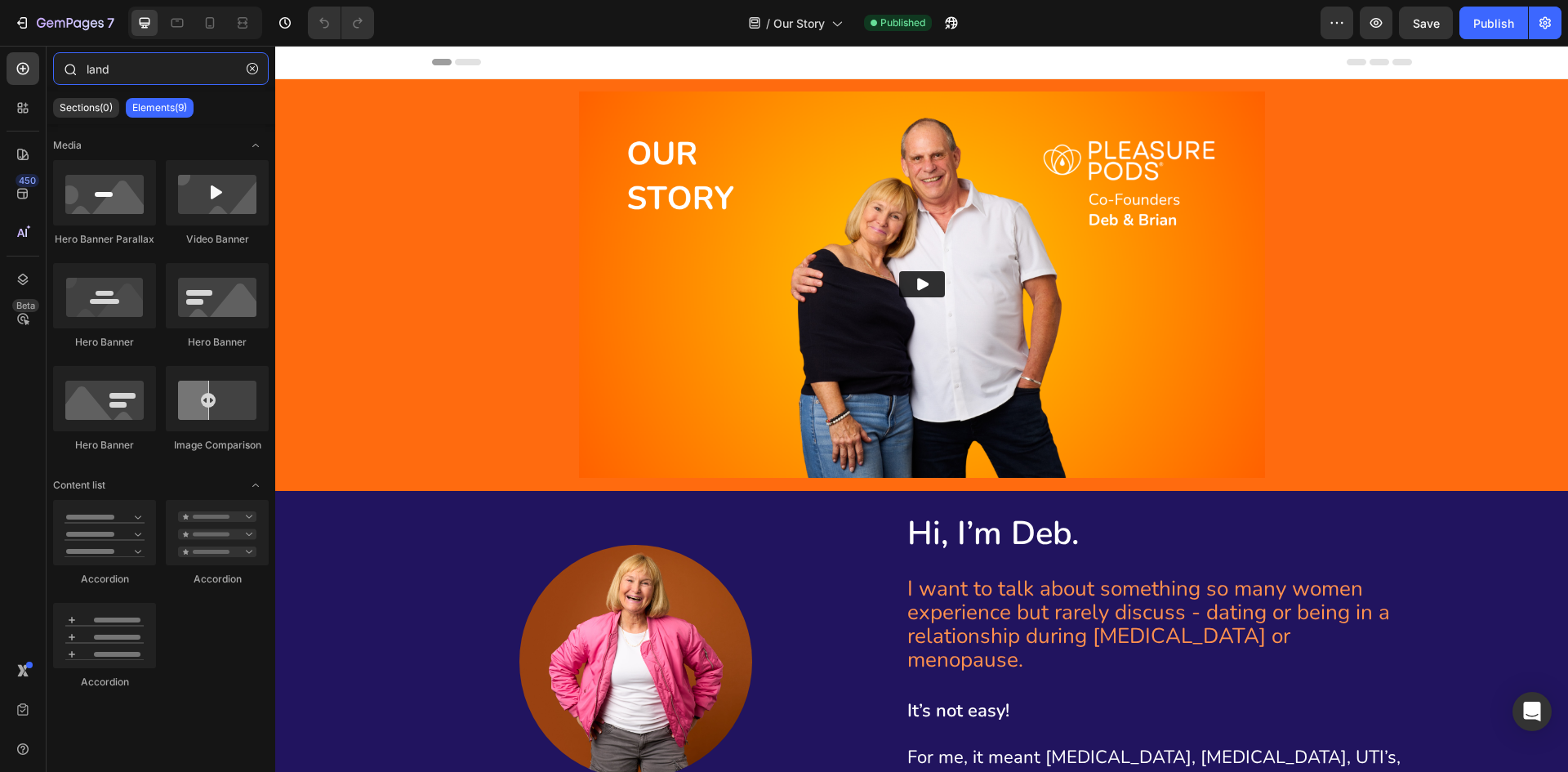
type input "landu"
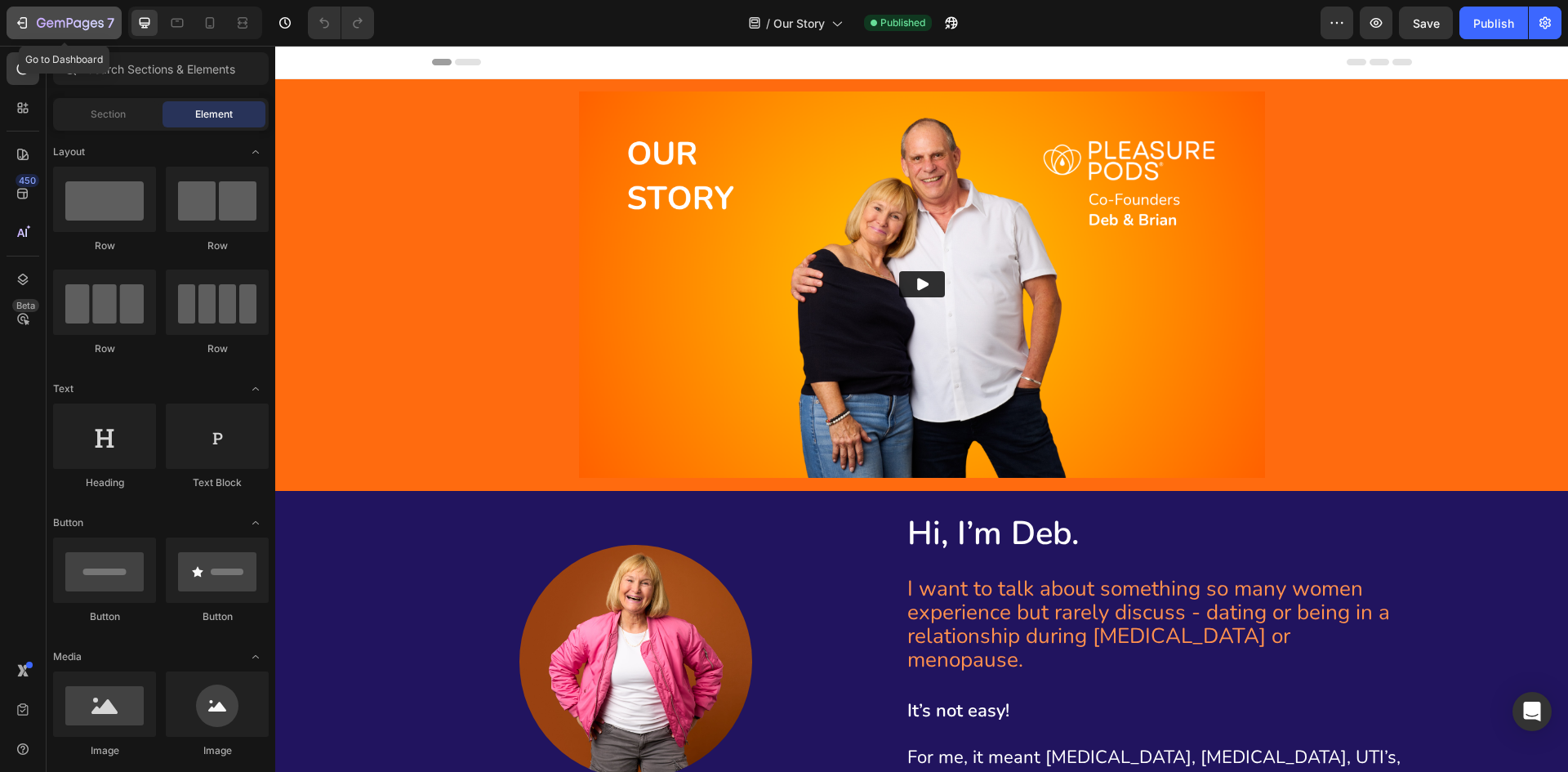
click at [23, 28] on icon "button" at bounding box center [24, 22] width 8 height 11
